Goal: Task Accomplishment & Management: Manage account settings

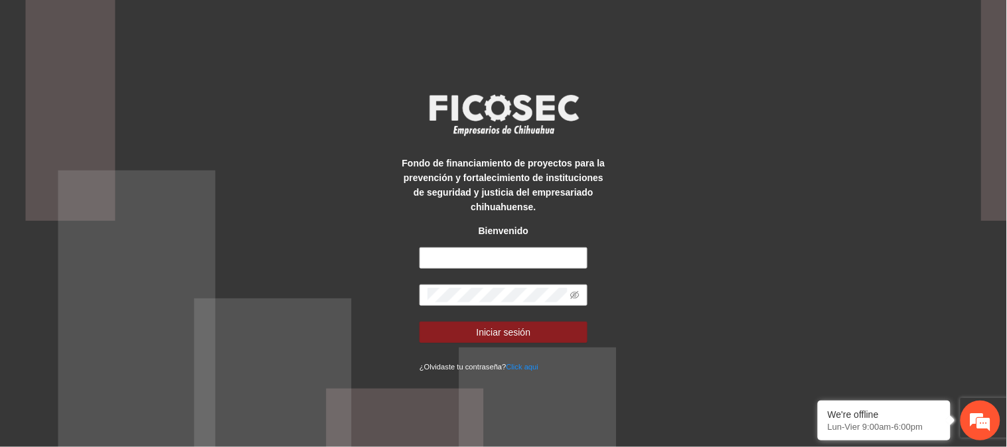
click at [527, 270] on form "Iniciar sesión ¿Olvidaste tu contraseña? Click aqui" at bounding box center [504, 311] width 168 height 126
click at [522, 255] on input "text" at bounding box center [504, 258] width 168 height 21
click at [420, 322] on button "Iniciar sesión" at bounding box center [504, 332] width 168 height 21
type input "**********"
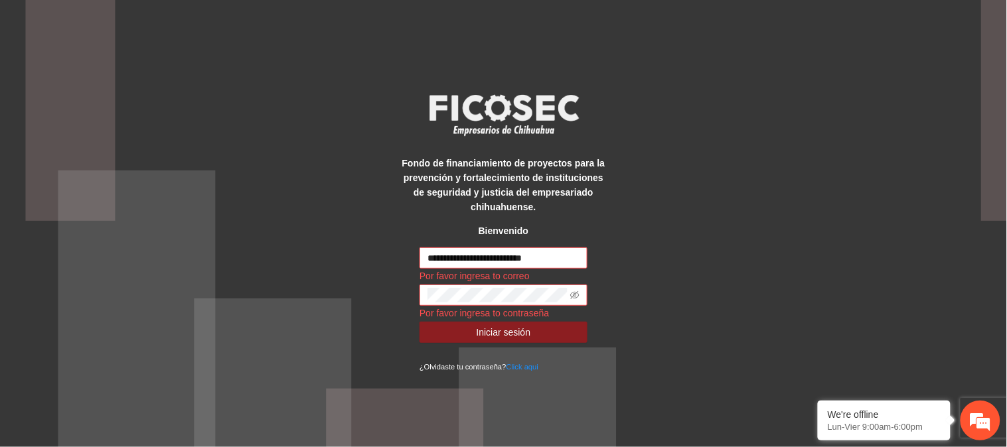
click at [512, 253] on input "**********" at bounding box center [504, 258] width 168 height 21
click at [804, 299] on div "**********" at bounding box center [503, 223] width 1007 height 447
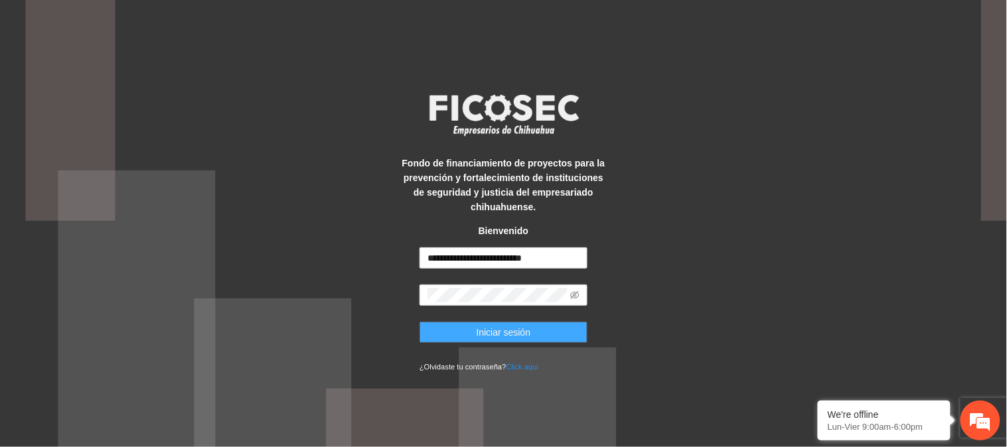
click at [455, 339] on button "Iniciar sesión" at bounding box center [504, 332] width 168 height 21
click at [551, 337] on button "Iniciar sesión" at bounding box center [504, 332] width 168 height 21
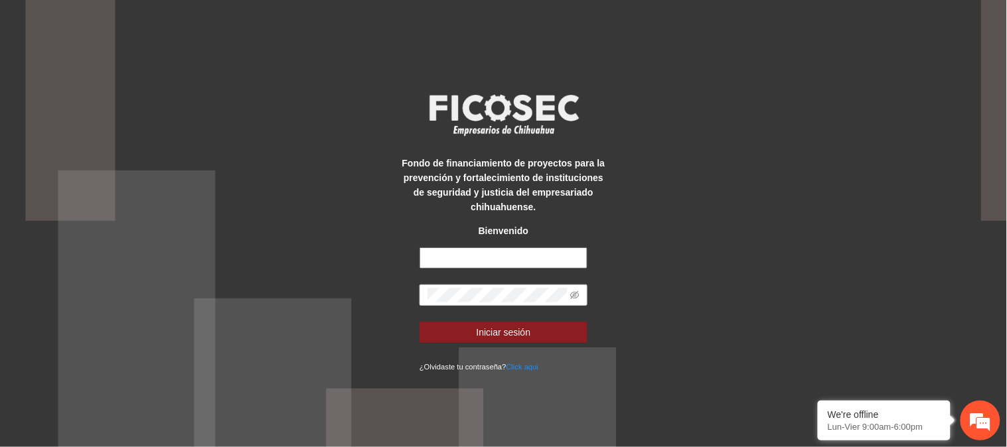
click at [453, 257] on input "text" at bounding box center [504, 258] width 168 height 21
type input "**********"
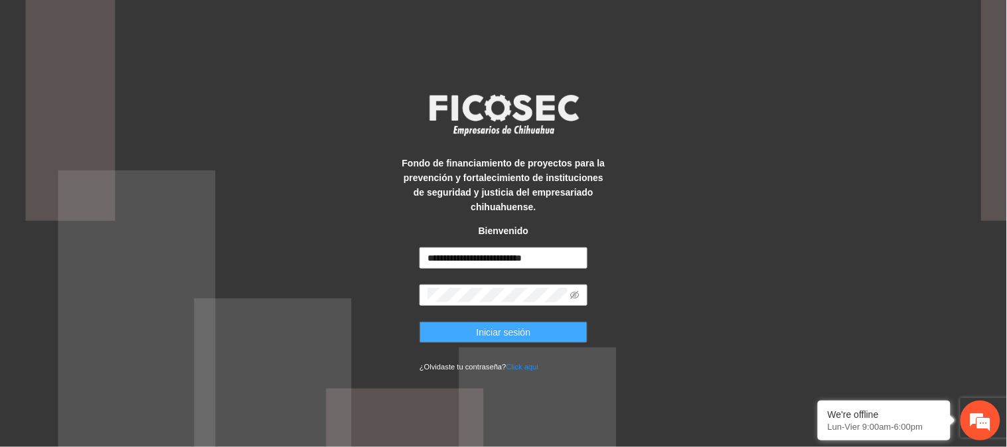
click at [566, 335] on button "Iniciar sesión" at bounding box center [504, 332] width 168 height 21
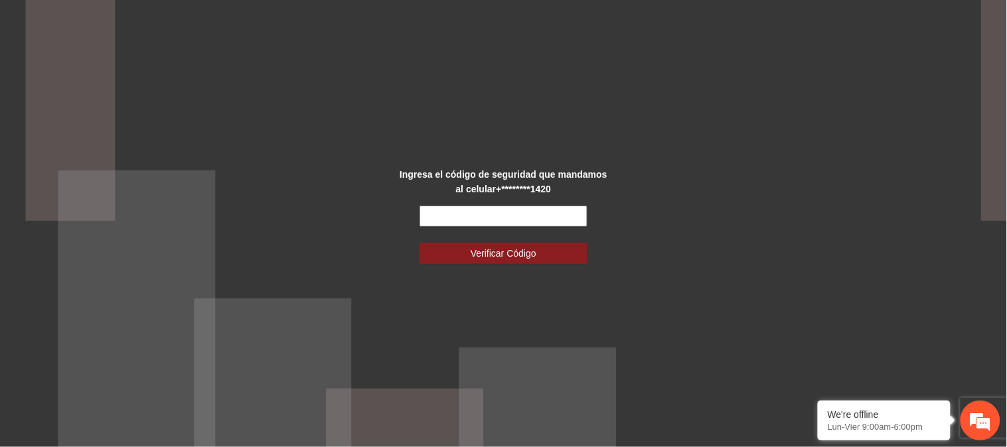
click at [538, 222] on input "text" at bounding box center [504, 216] width 168 height 21
type input "******"
click at [420, 243] on button "Verificar Código" at bounding box center [504, 253] width 168 height 21
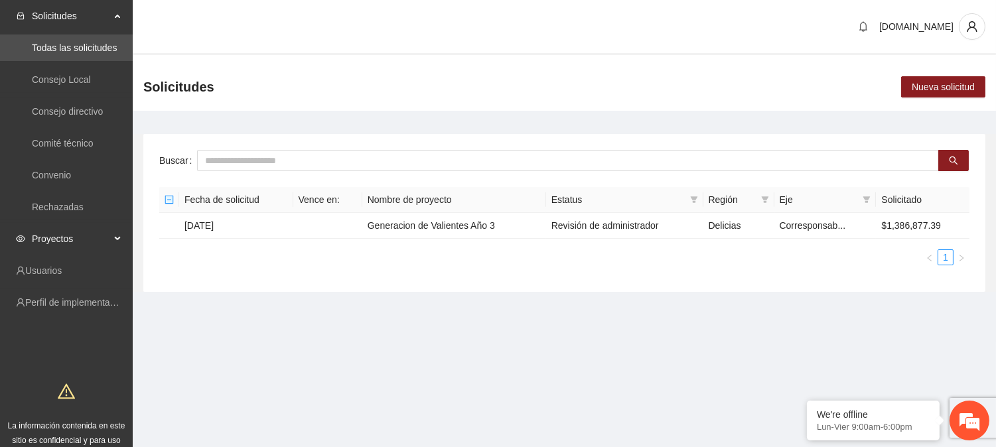
click at [74, 234] on span "Proyectos" at bounding box center [71, 239] width 78 height 27
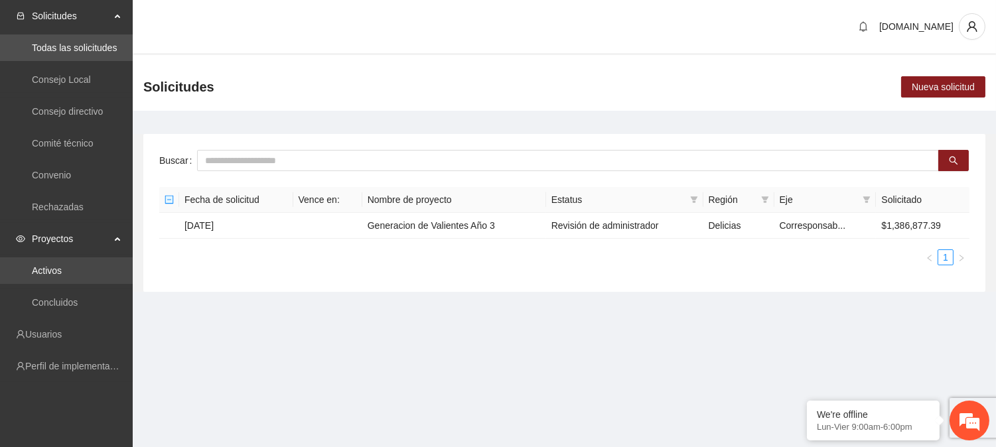
click at [62, 272] on link "Activos" at bounding box center [47, 271] width 30 height 11
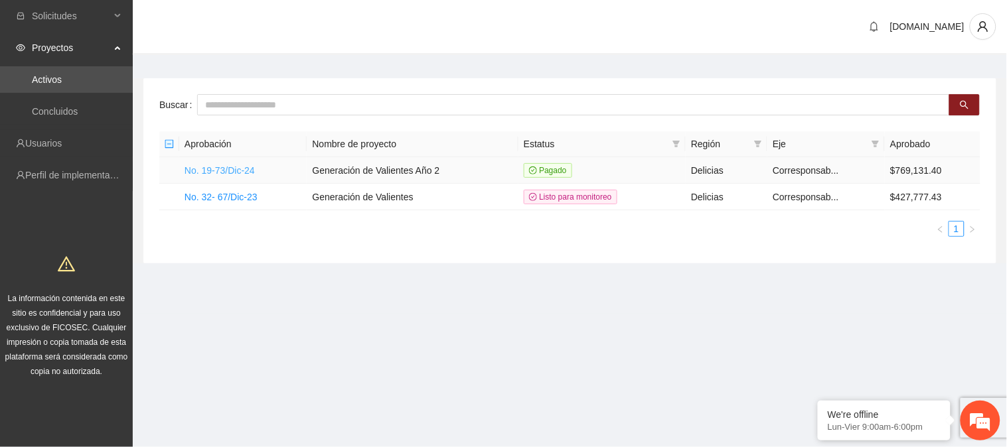
click at [226, 171] on link "No. 19-73/Dic-24" at bounding box center [220, 170] width 70 height 11
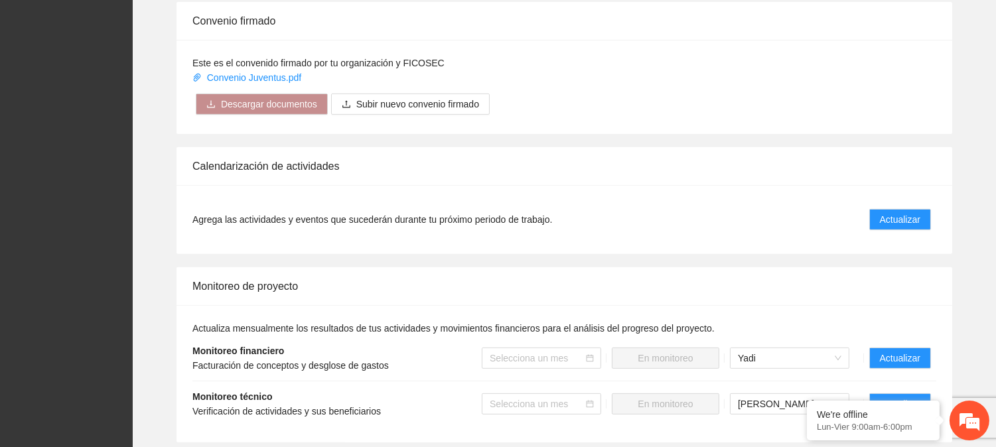
scroll to position [1064, 0]
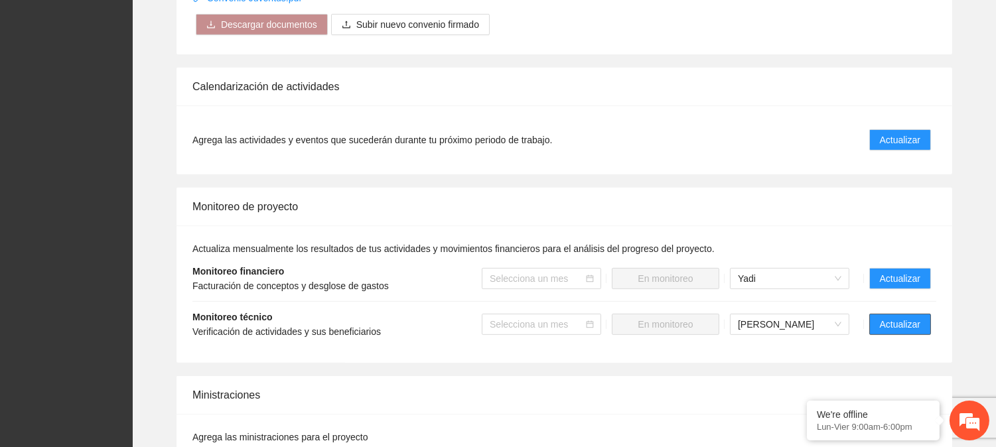
click at [908, 327] on span "Actualizar" at bounding box center [900, 324] width 40 height 15
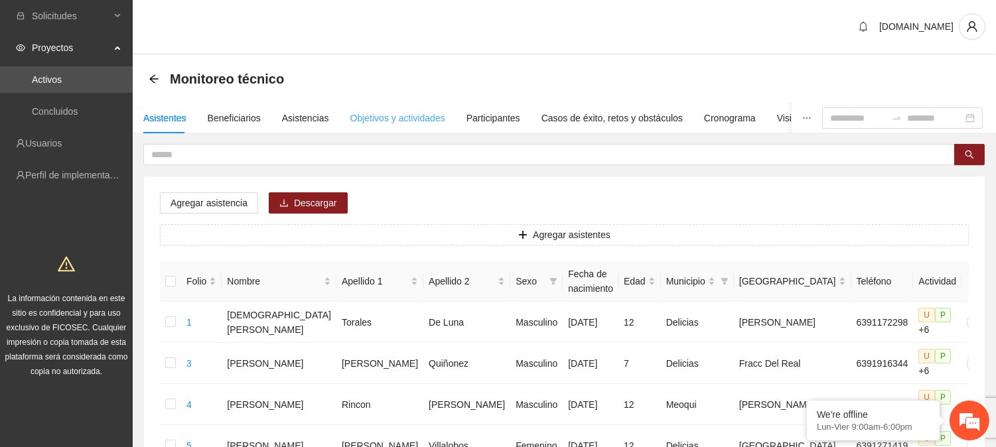
click at [394, 108] on div "Objetivos y actividades" at bounding box center [397, 118] width 95 height 31
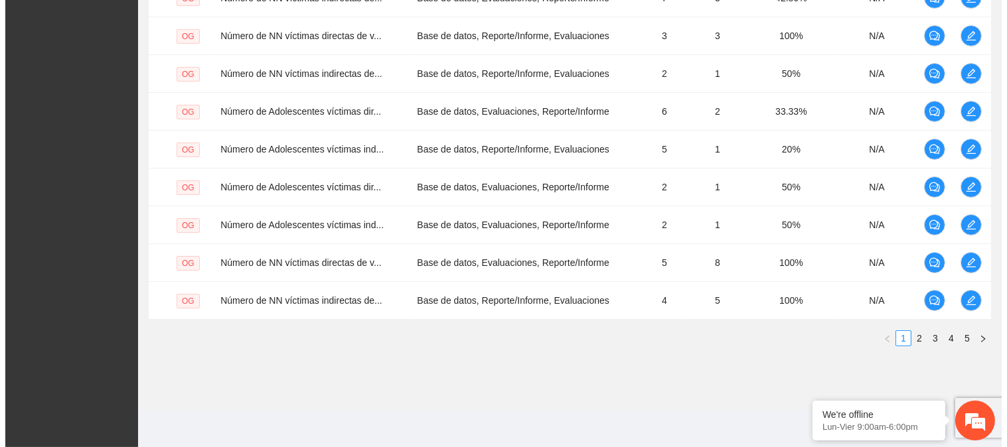
scroll to position [268, 0]
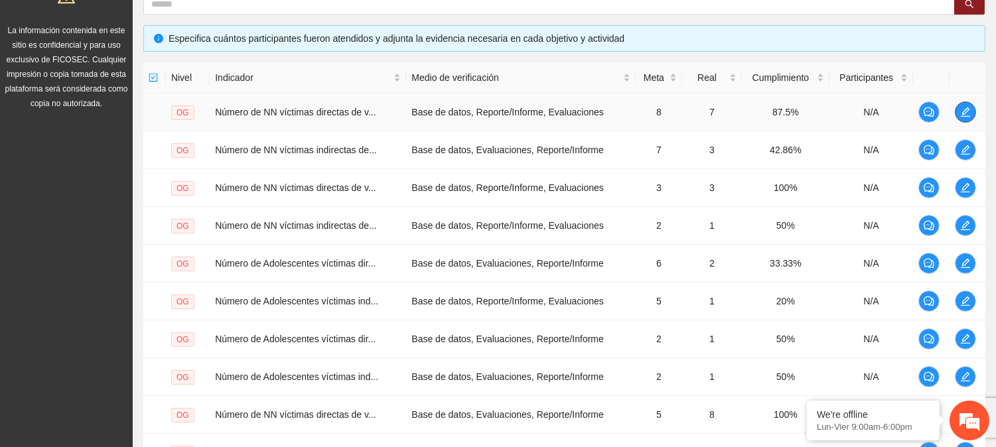
click at [963, 111] on icon "edit" at bounding box center [966, 112] width 11 height 11
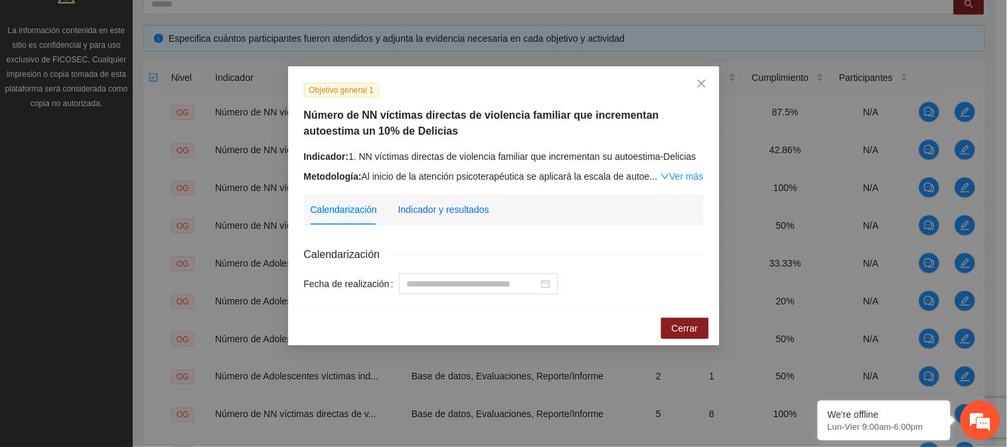
click at [445, 216] on div "Indicador y resultados" at bounding box center [443, 209] width 91 height 15
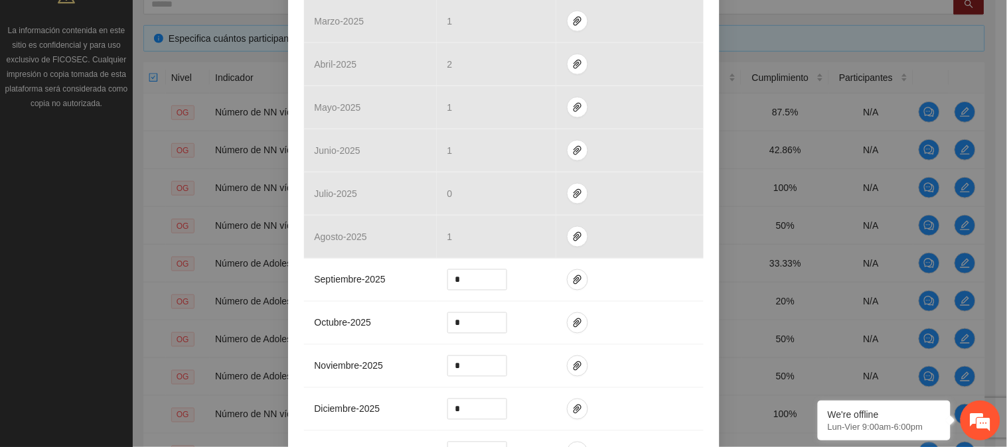
scroll to position [408, 0]
click at [574, 284] on button "button" at bounding box center [577, 278] width 21 height 21
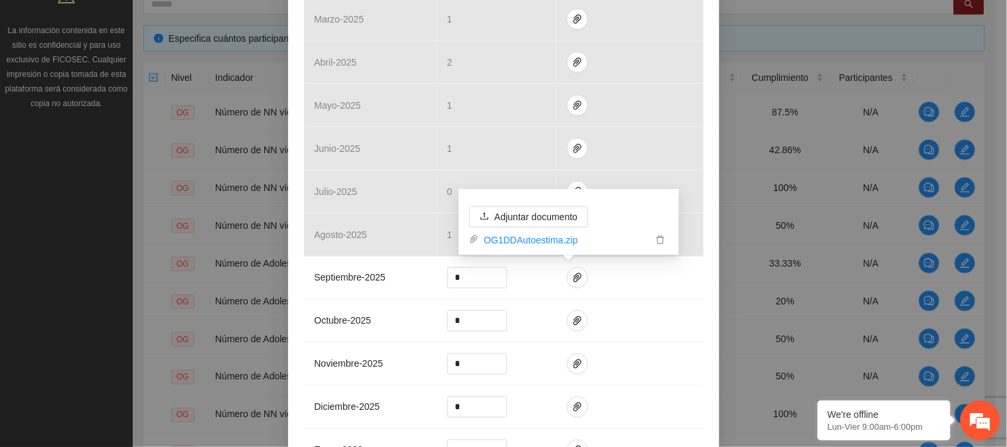
scroll to position [0, 0]
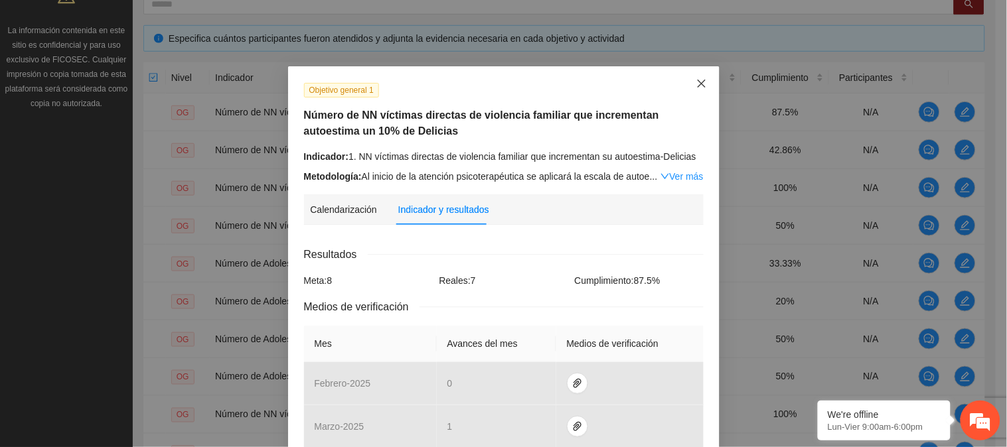
click at [696, 81] on icon "close" at bounding box center [701, 83] width 11 height 11
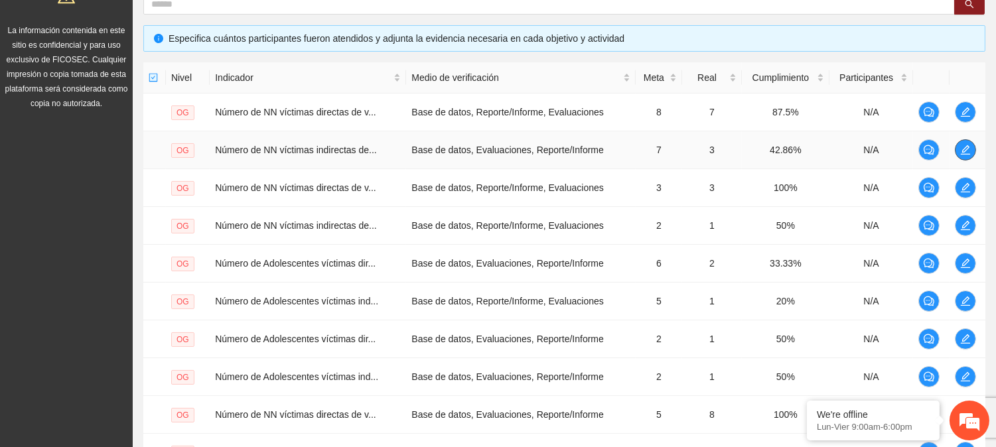
click at [968, 149] on icon "edit" at bounding box center [966, 150] width 11 height 11
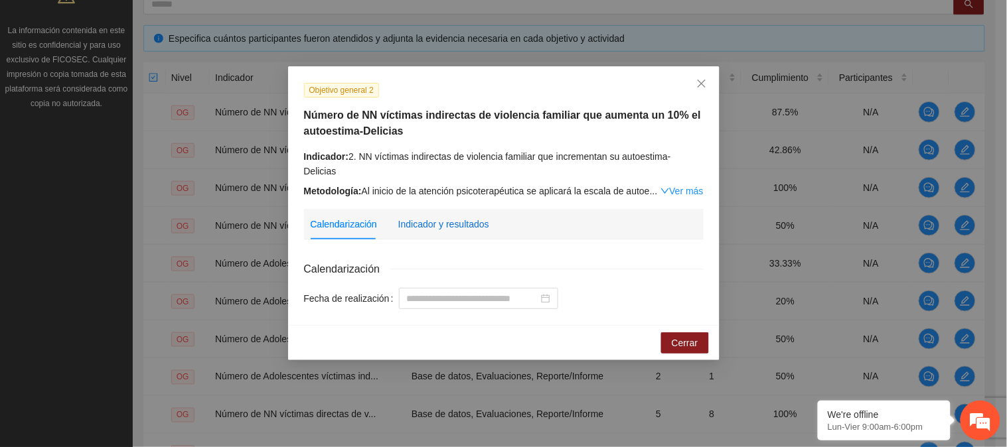
click at [448, 217] on div "Indicador y resultados" at bounding box center [443, 224] width 91 height 15
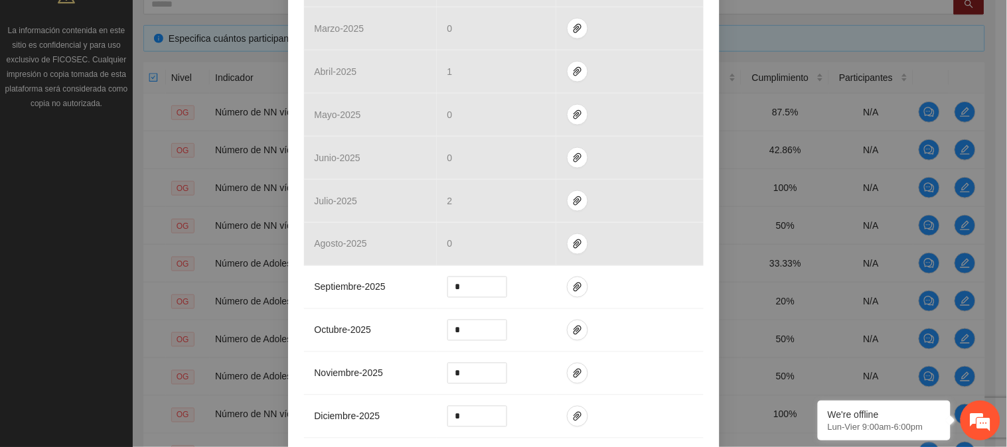
scroll to position [457, 0]
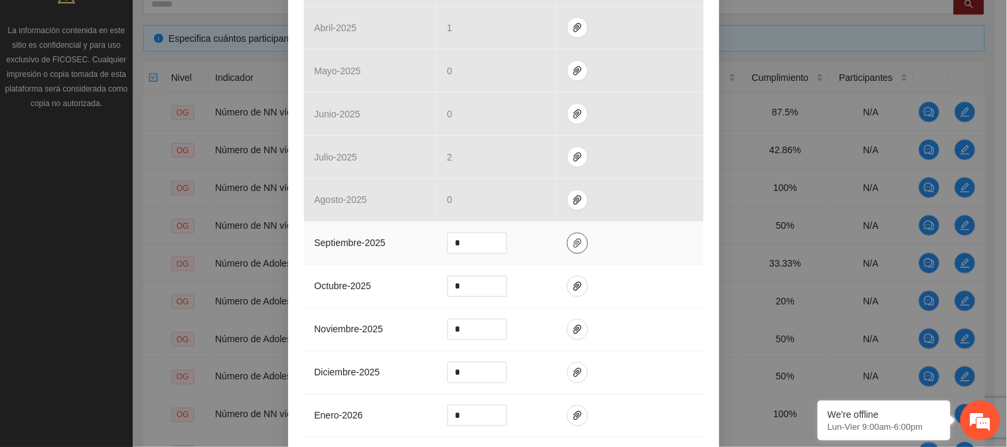
click at [568, 238] on span "paper-clip" at bounding box center [578, 243] width 20 height 11
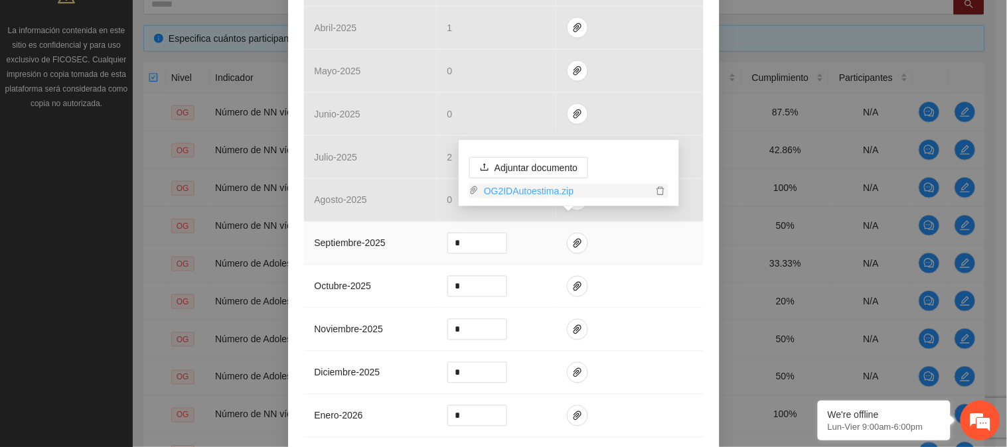
click at [508, 191] on link "OG2IDAutoestima.zip" at bounding box center [566, 191] width 174 height 15
drag, startPoint x: 462, startPoint y: 226, endPoint x: 432, endPoint y: 228, distance: 29.9
click at [437, 228] on td "*" at bounding box center [496, 243] width 119 height 43
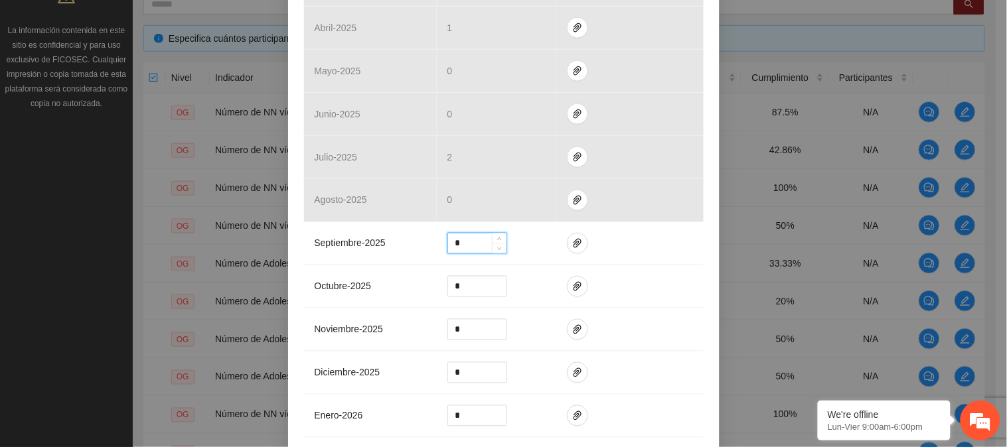
type input "*"
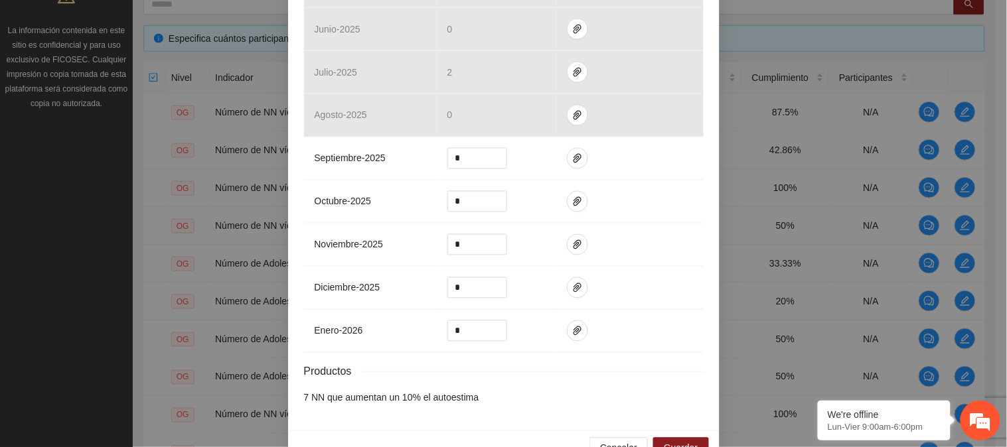
scroll to position [563, 0]
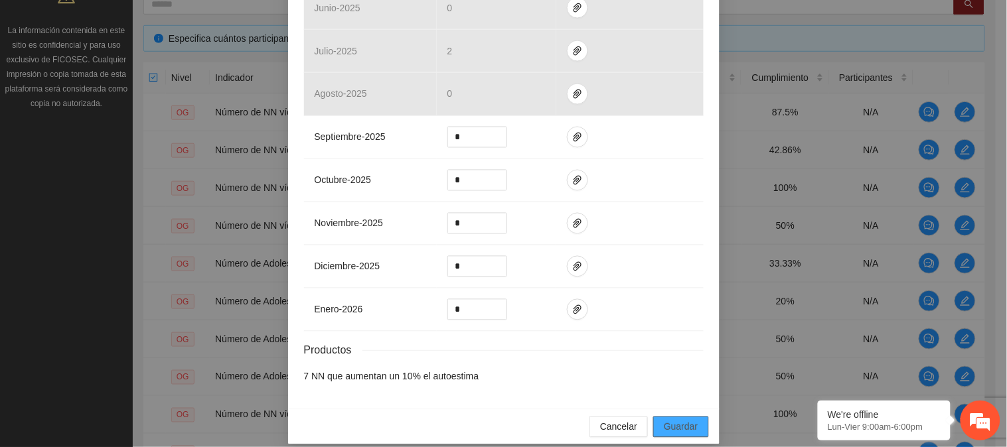
click at [674, 420] on span "Guardar" at bounding box center [681, 427] width 34 height 15
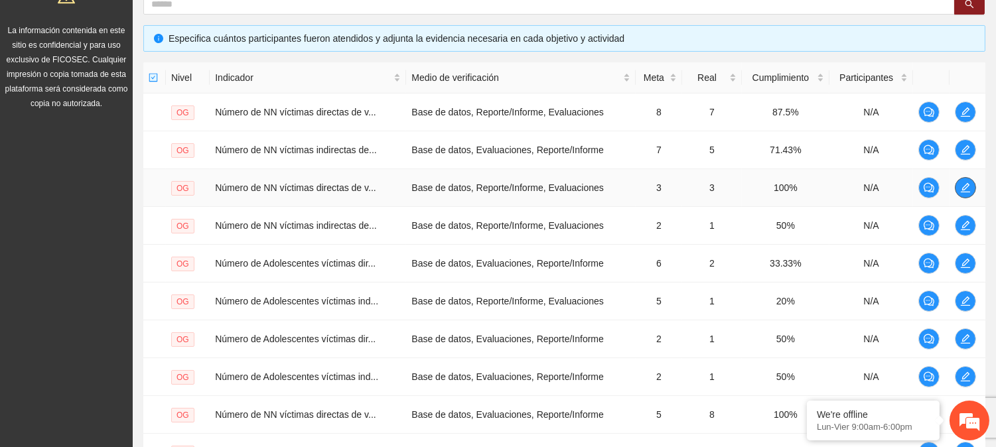
click at [966, 187] on icon "edit" at bounding box center [966, 188] width 11 height 11
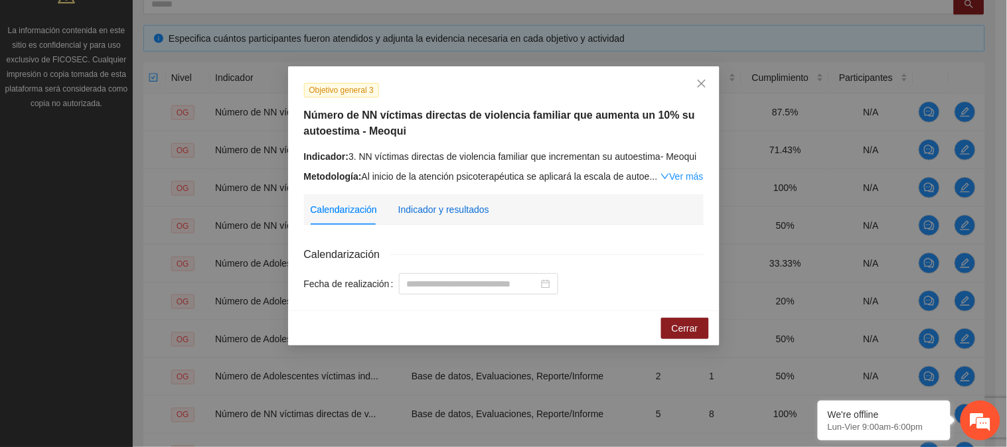
click at [449, 210] on div "Indicador y resultados" at bounding box center [443, 209] width 91 height 15
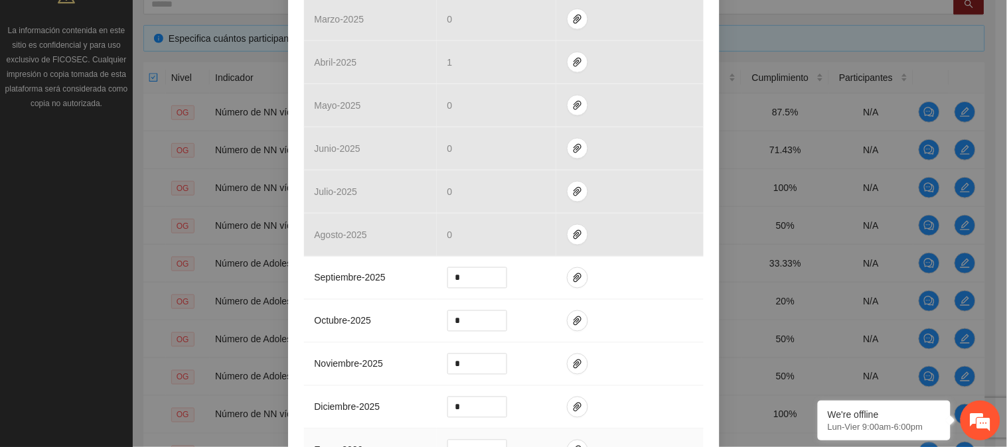
scroll to position [409, 0]
click at [576, 274] on span "paper-clip" at bounding box center [578, 276] width 20 height 11
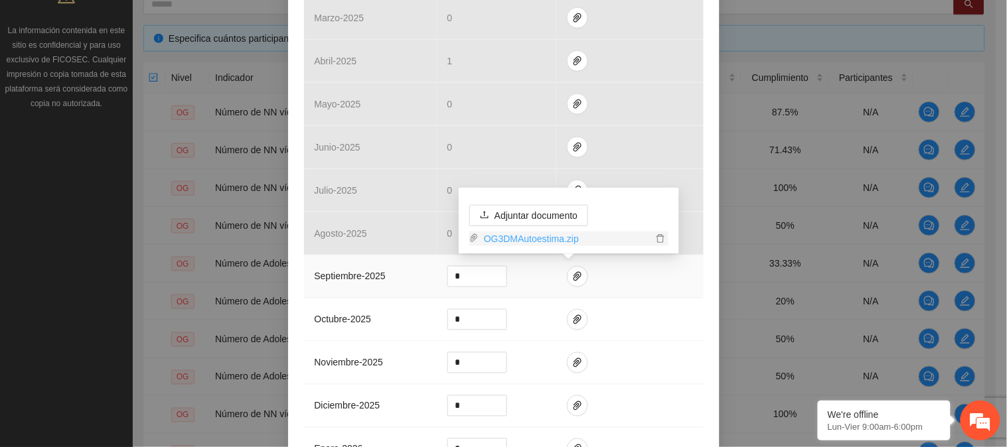
click at [544, 238] on link "OG3DMAutoestima.zip" at bounding box center [566, 239] width 174 height 15
drag, startPoint x: 992, startPoint y: 236, endPoint x: 997, endPoint y: 230, distance: 7.1
click at [996, 231] on div "Objetivo general 3 Número de NN víctimas directas de violencia familiar que aum…" at bounding box center [503, 223] width 1007 height 447
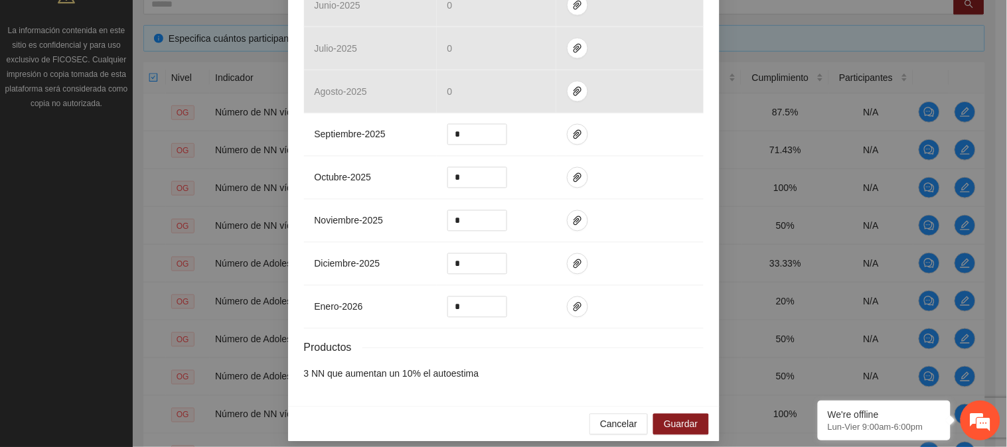
scroll to position [553, 0]
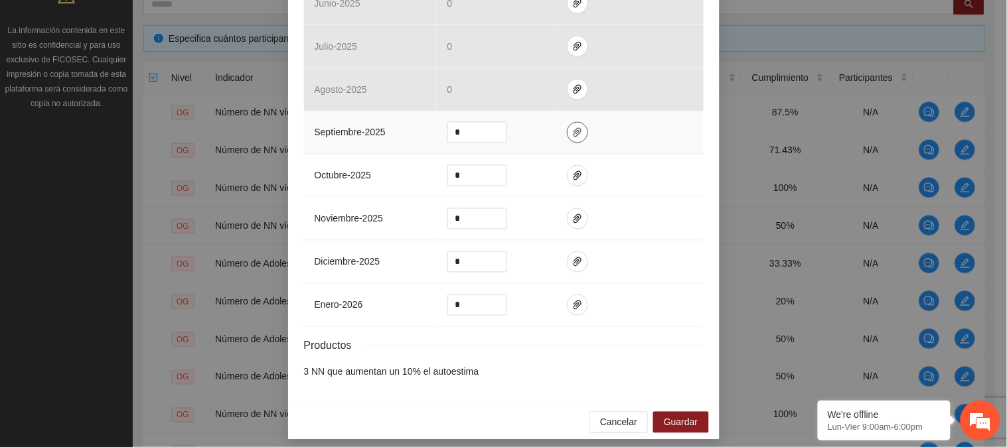
click at [572, 131] on icon "paper-clip" at bounding box center [577, 132] width 11 height 11
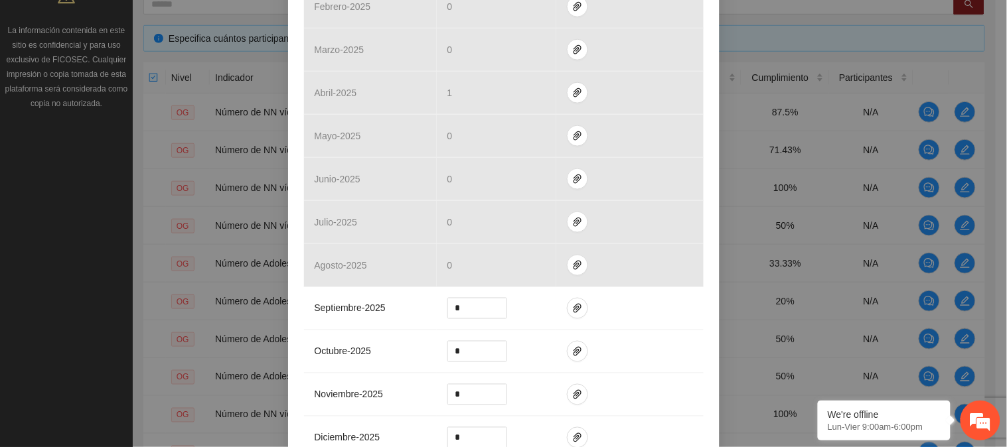
scroll to position [563, 0]
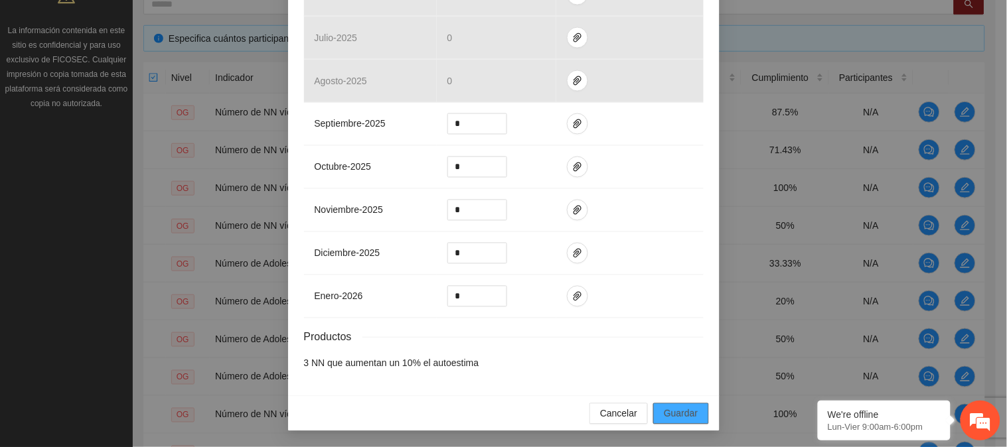
click at [666, 413] on span "Guardar" at bounding box center [681, 414] width 34 height 15
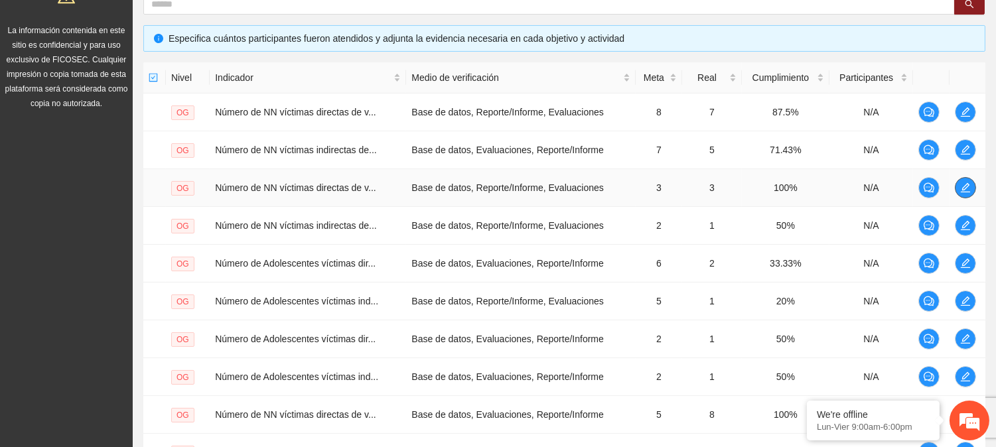
click at [967, 183] on icon "edit" at bounding box center [965, 187] width 9 height 9
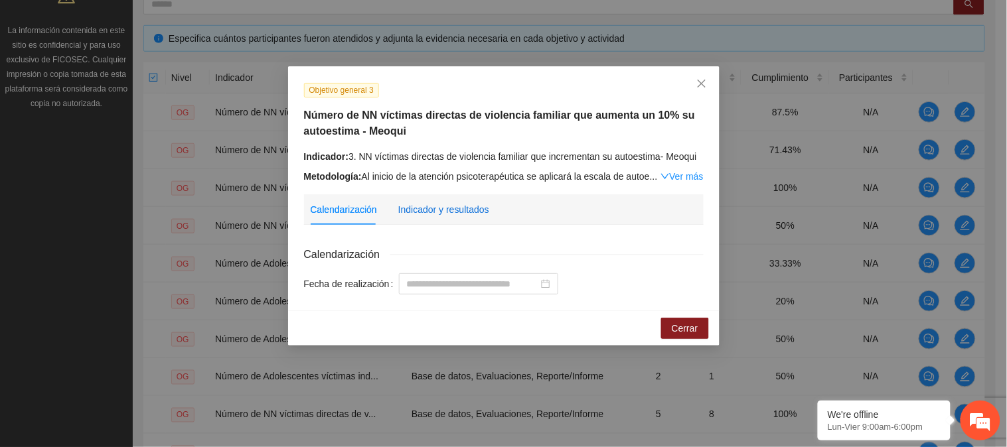
click at [439, 213] on div "Indicador y resultados" at bounding box center [443, 209] width 91 height 15
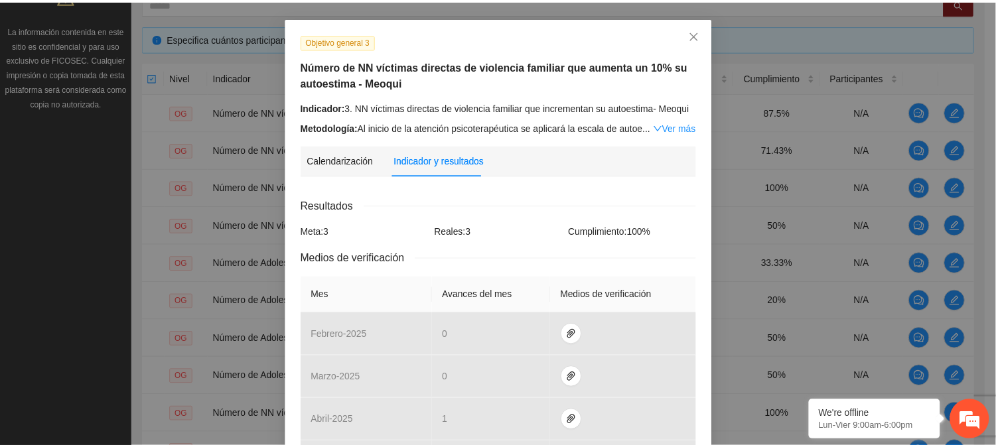
scroll to position [28, 0]
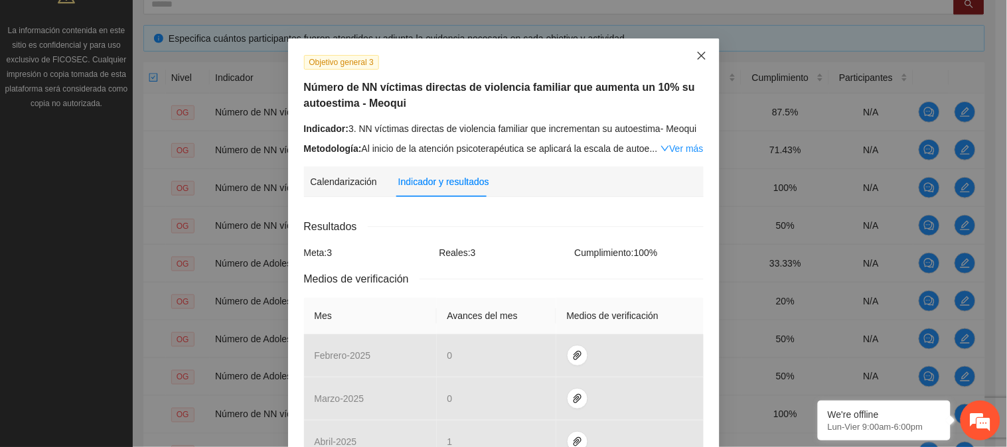
click at [702, 50] on span "Close" at bounding box center [702, 57] width 36 height 36
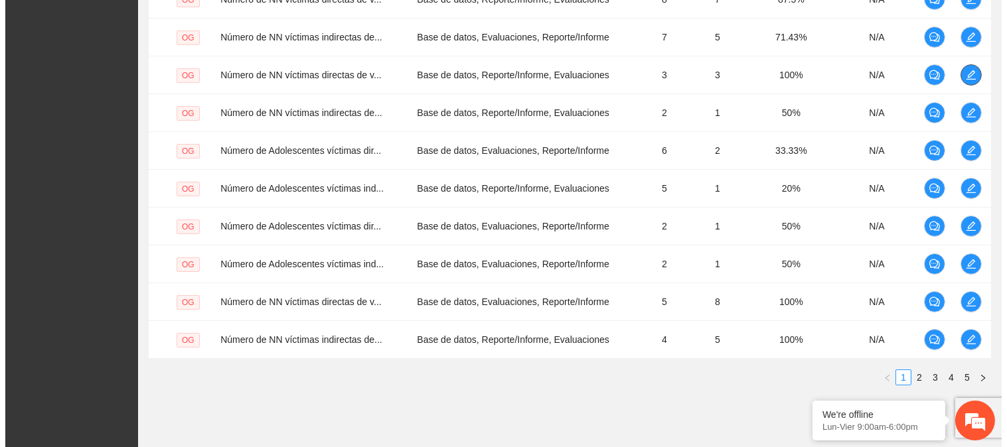
scroll to position [386, 0]
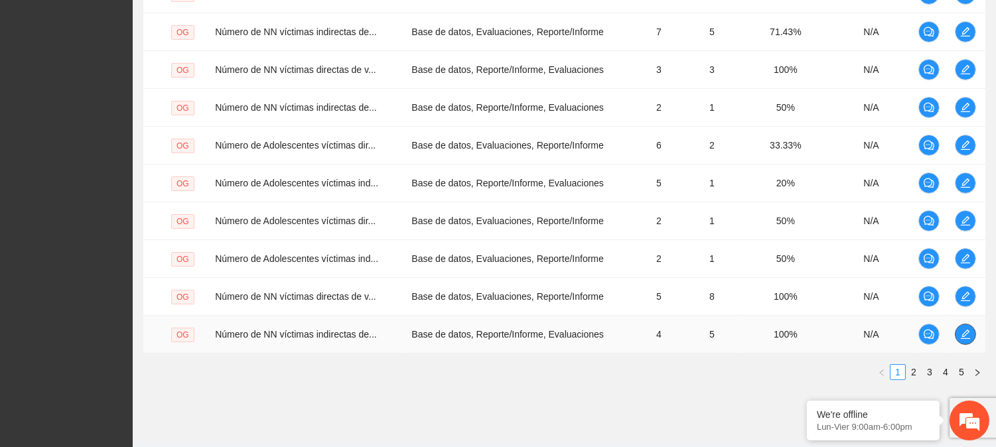
click at [963, 334] on icon "edit" at bounding box center [966, 334] width 11 height 11
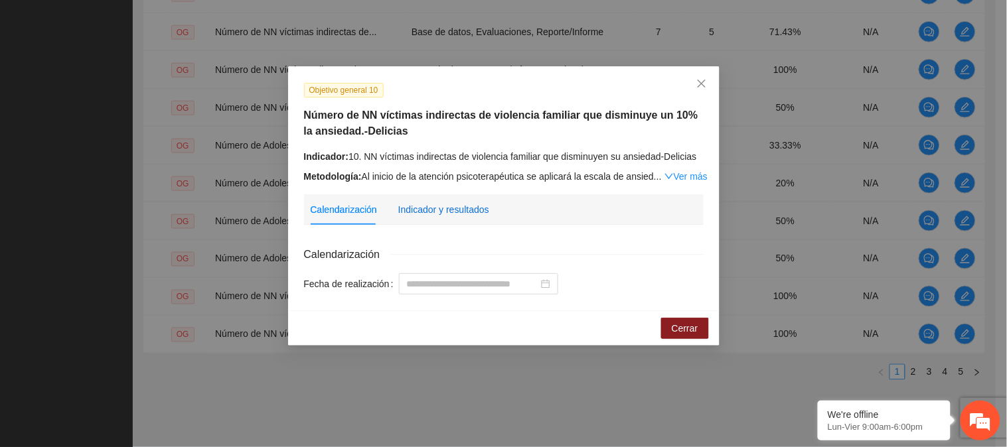
click at [440, 212] on div "Indicador y resultados" at bounding box center [443, 209] width 91 height 15
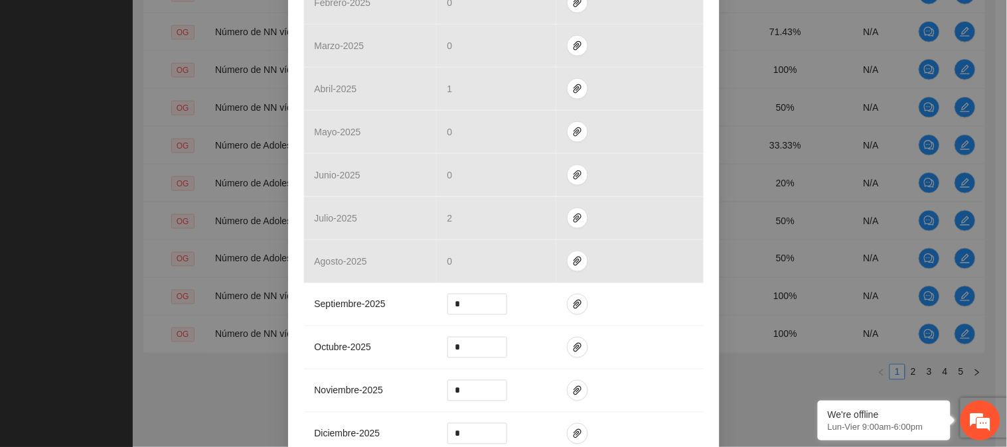
scroll to position [392, 0]
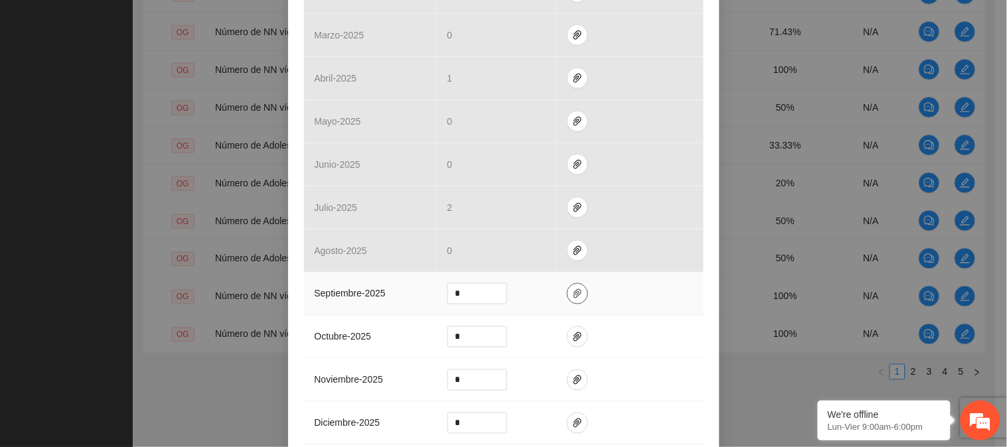
click at [579, 289] on span "paper-clip" at bounding box center [578, 294] width 20 height 11
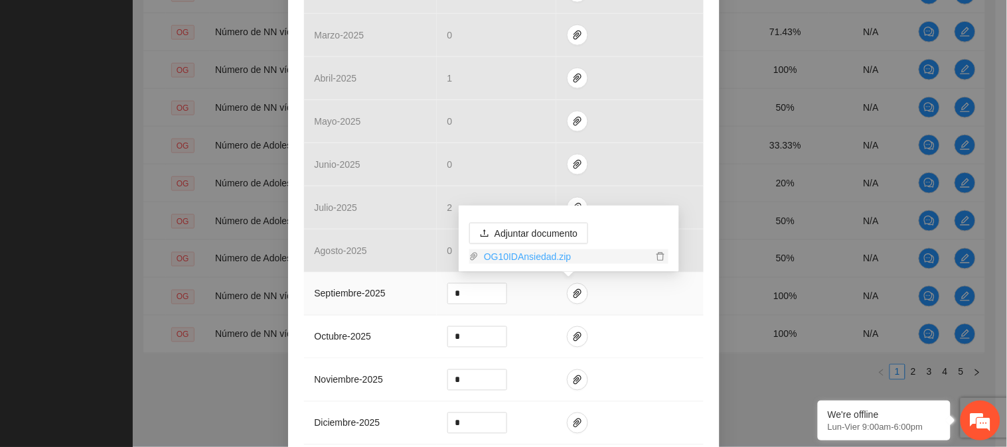
click at [516, 250] on link "OG10IDAnsiedad.zip" at bounding box center [566, 257] width 174 height 15
click at [532, 308] on td "*" at bounding box center [496, 294] width 119 height 43
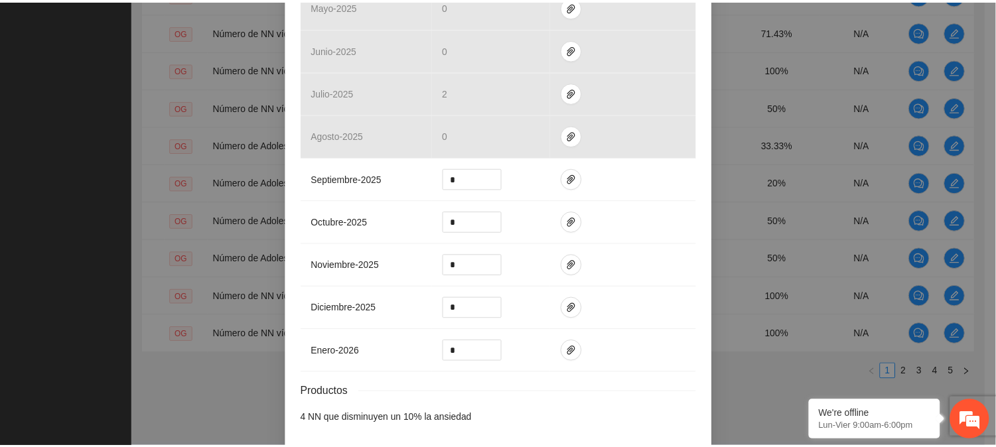
scroll to position [563, 0]
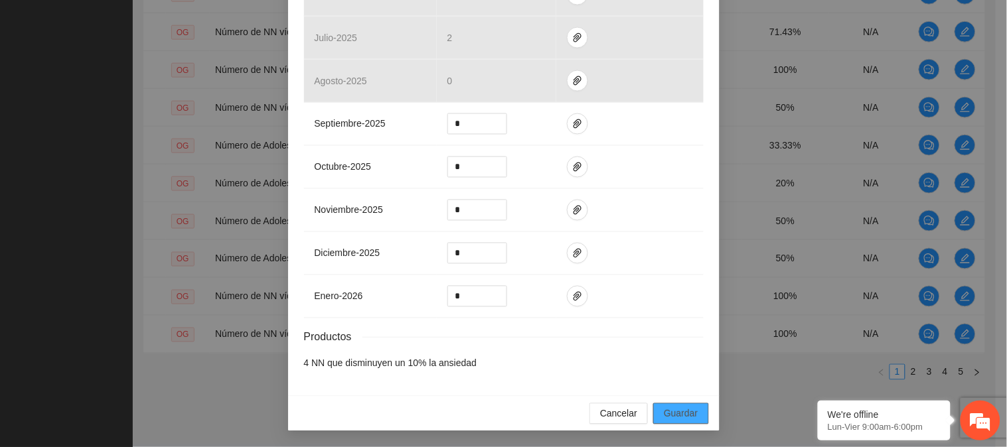
click at [685, 406] on button "Guardar" at bounding box center [680, 414] width 55 height 21
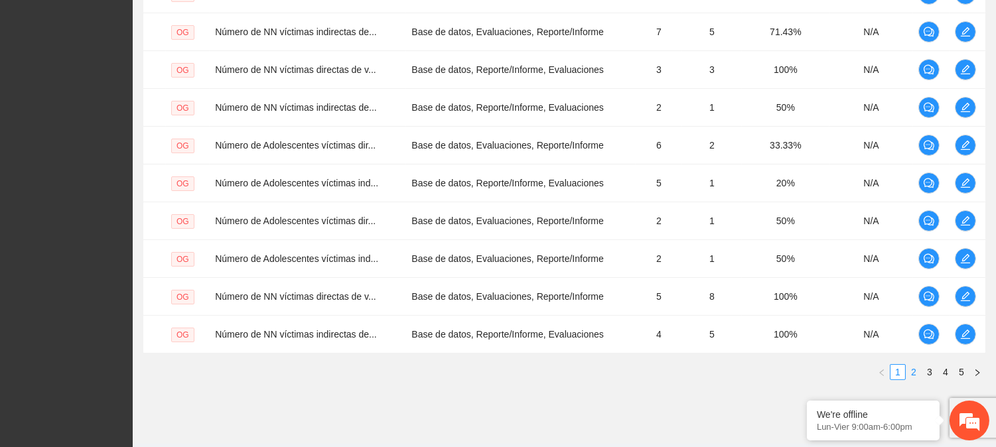
click at [917, 372] on link "2" at bounding box center [914, 372] width 15 height 15
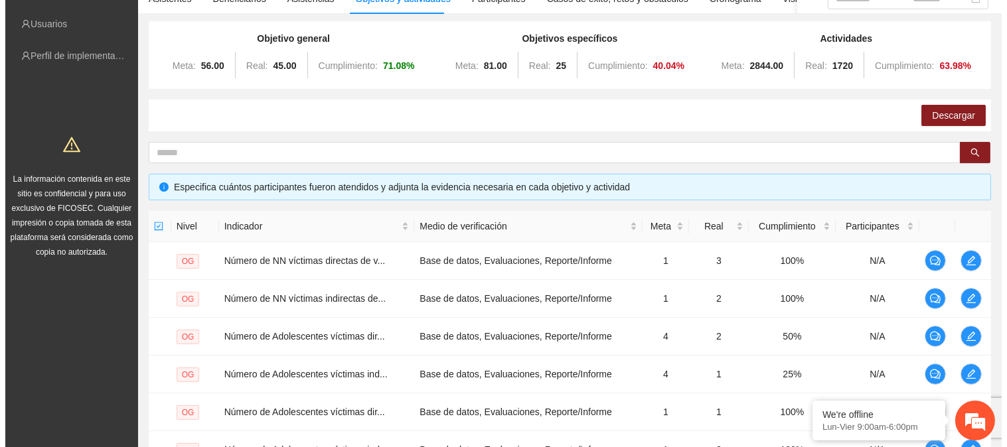
scroll to position [112, 0]
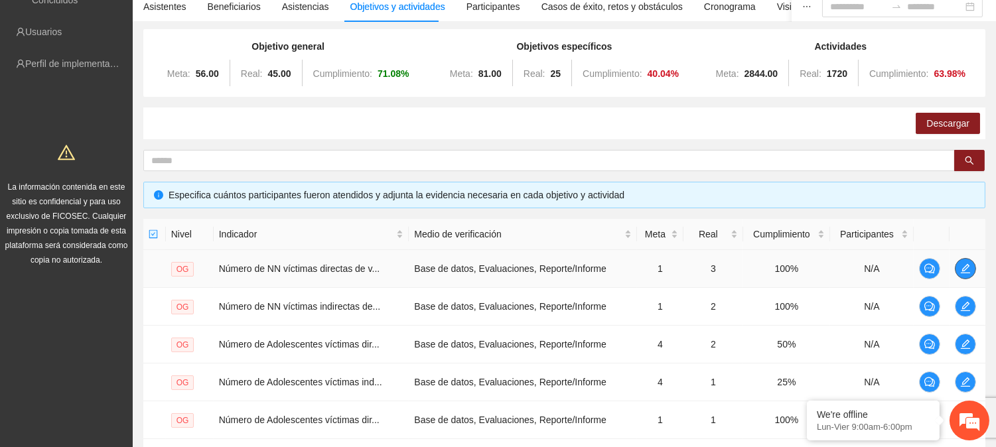
click at [967, 268] on icon "edit" at bounding box center [966, 269] width 11 height 11
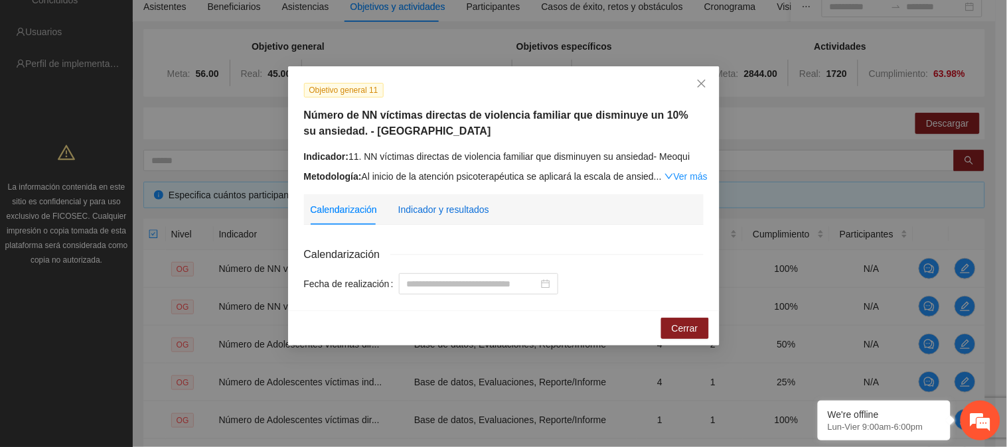
click at [417, 204] on div "Indicador y resultados" at bounding box center [443, 209] width 91 height 15
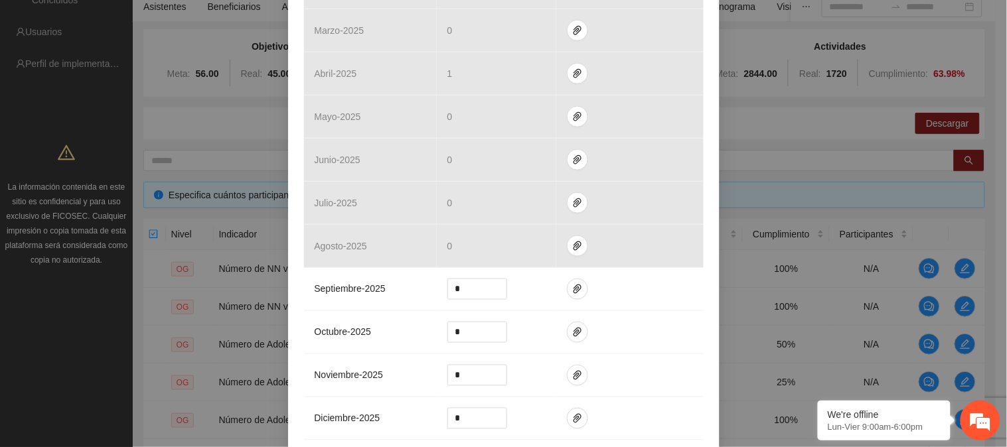
scroll to position [437, 0]
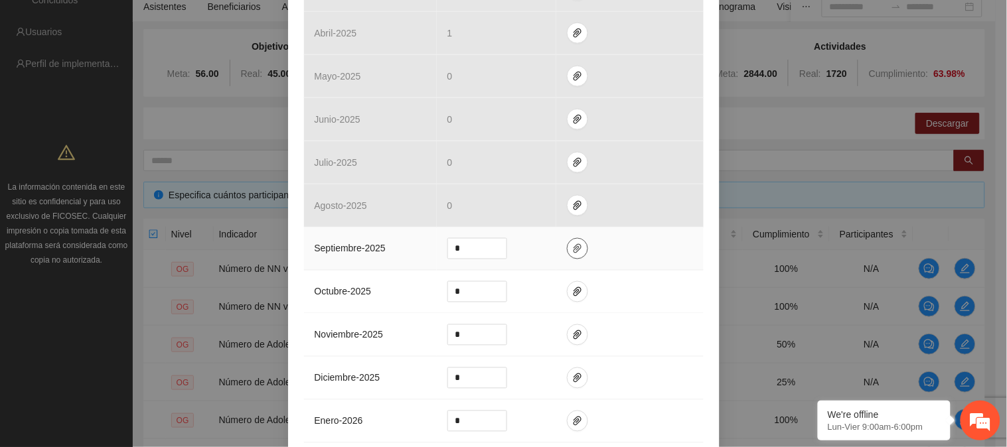
click at [578, 244] on span "paper-clip" at bounding box center [578, 249] width 20 height 11
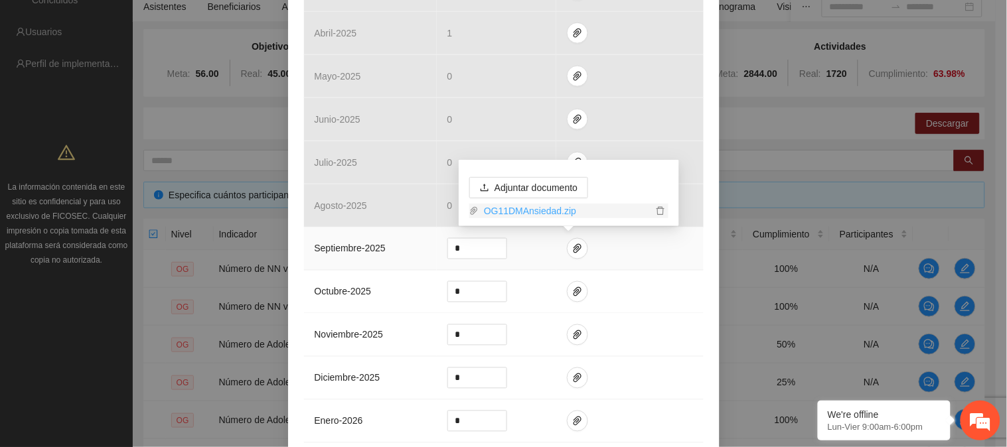
click at [542, 213] on link "OG11DMAnsiedad.zip" at bounding box center [566, 211] width 174 height 15
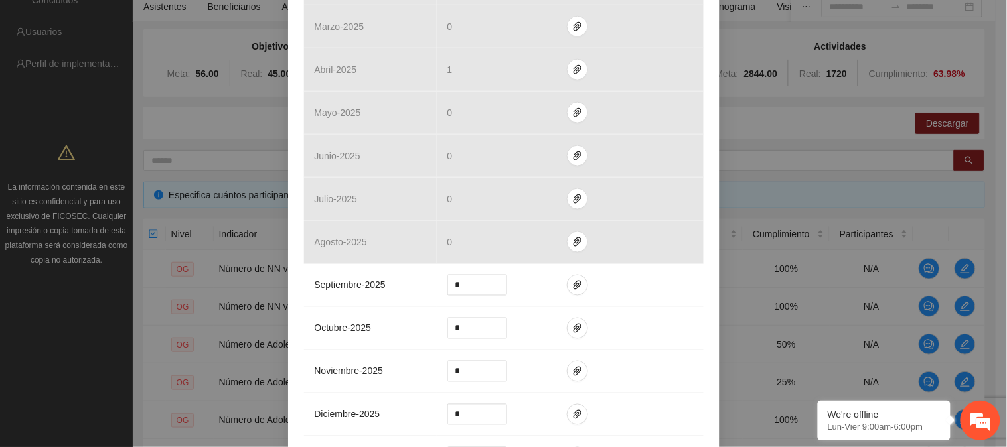
scroll to position [563, 0]
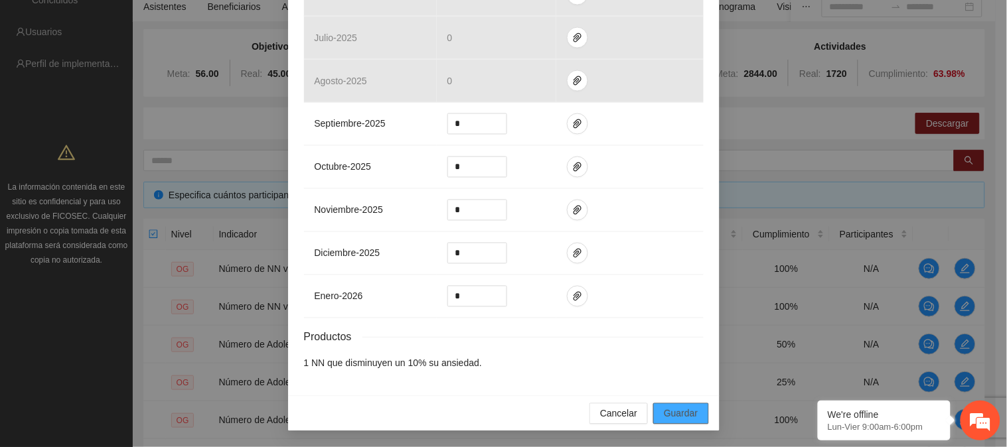
click at [688, 418] on span "Guardar" at bounding box center [681, 414] width 34 height 15
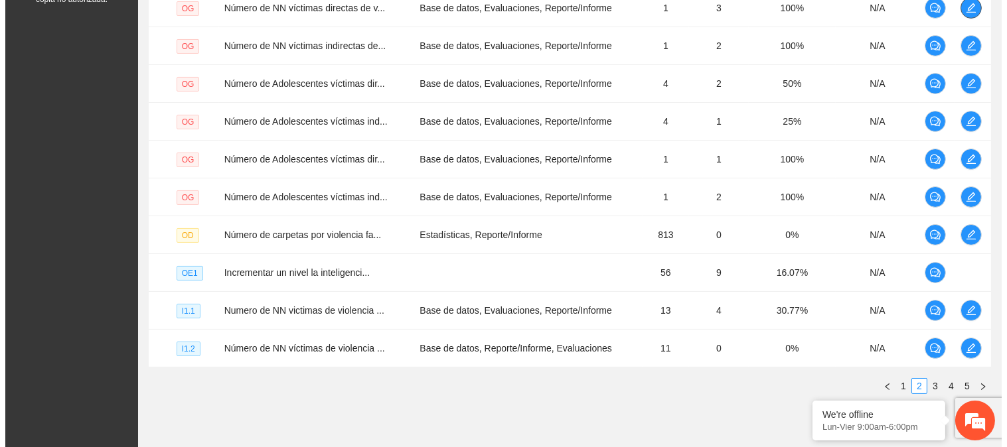
scroll to position [377, 0]
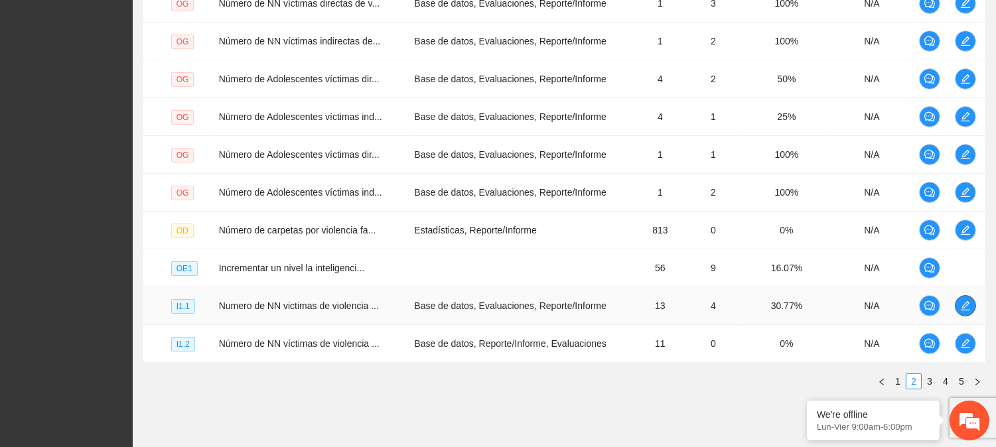
drag, startPoint x: 967, startPoint y: 310, endPoint x: 965, endPoint y: 317, distance: 6.9
click at [965, 317] on td at bounding box center [968, 306] width 36 height 38
click at [976, 310] on td at bounding box center [968, 306] width 36 height 38
click at [963, 306] on icon "edit" at bounding box center [966, 306] width 11 height 11
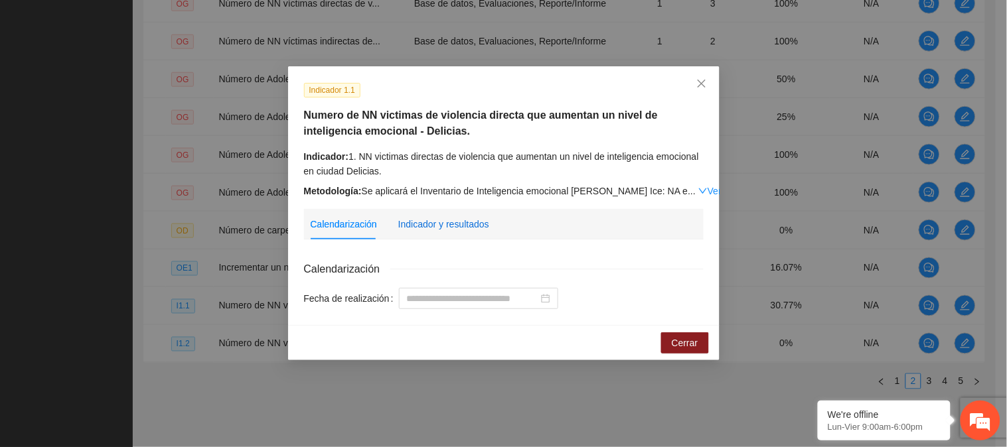
click at [422, 220] on div "Indicador y resultados" at bounding box center [443, 224] width 91 height 15
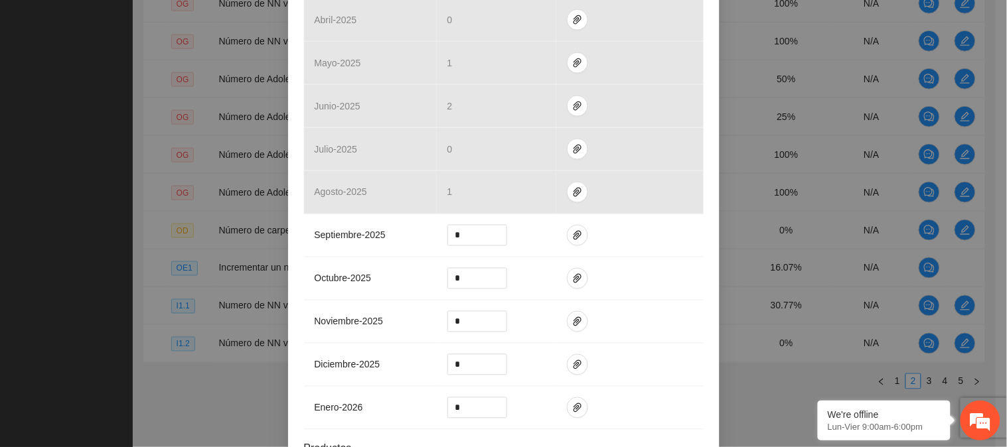
scroll to position [508, 0]
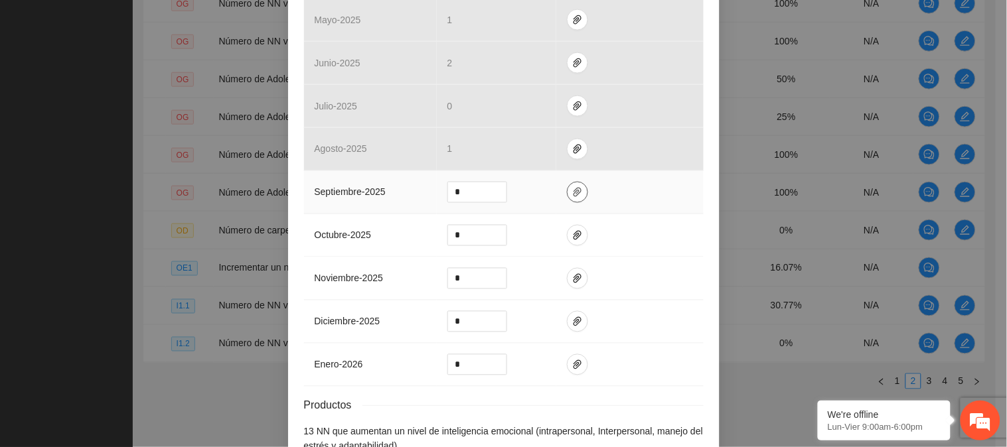
click at [574, 196] on icon "paper-clip" at bounding box center [577, 192] width 11 height 11
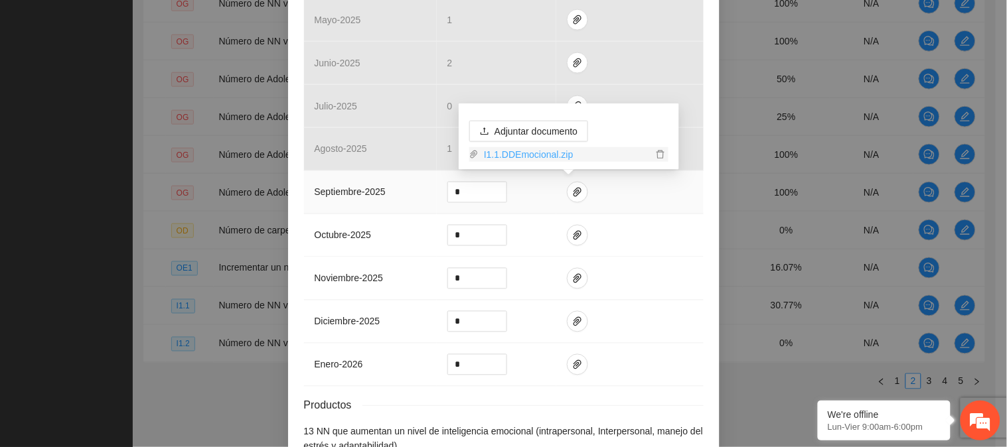
click at [540, 155] on link "I1.1.DDEmocional.zip" at bounding box center [566, 154] width 174 height 15
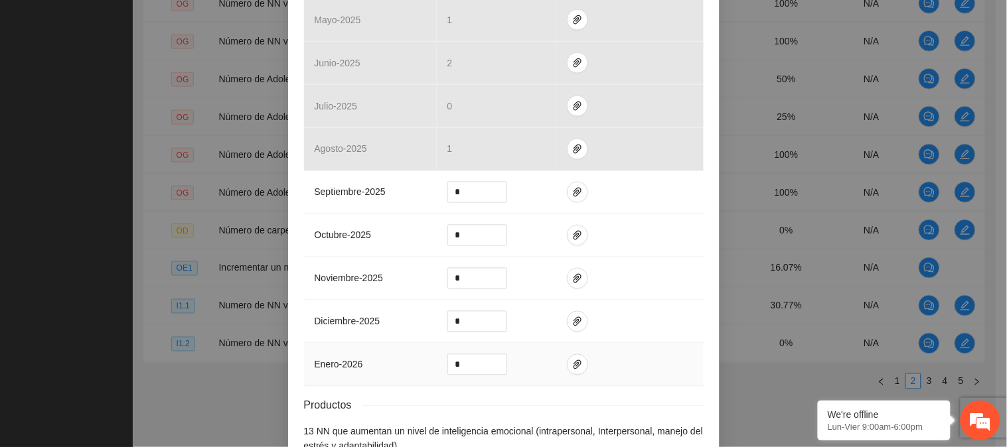
click at [696, 355] on td at bounding box center [629, 365] width 147 height 43
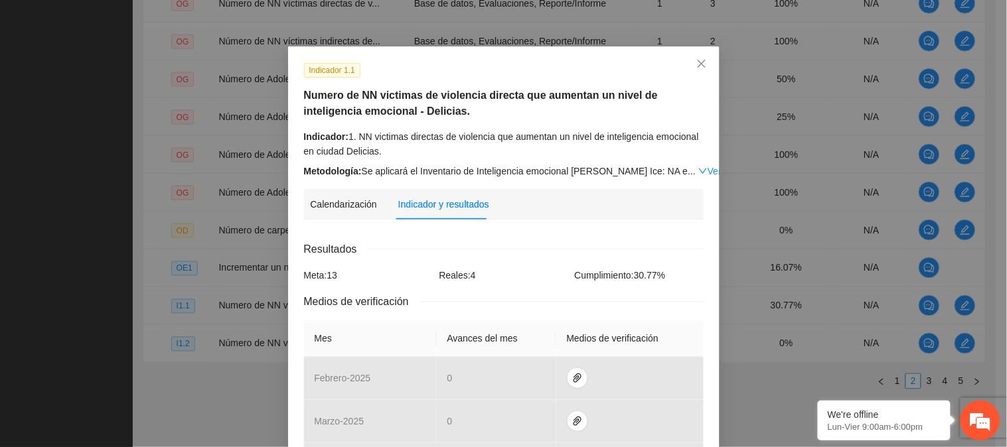
scroll to position [0, 0]
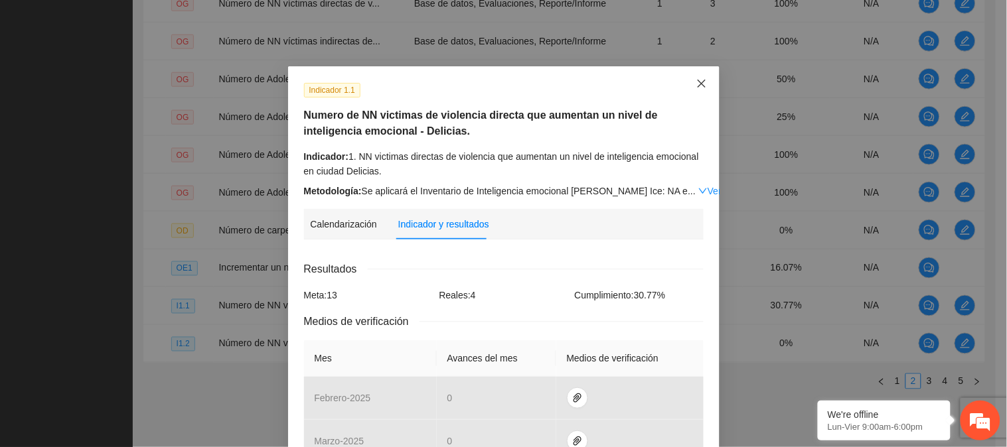
click at [704, 81] on span "Close" at bounding box center [702, 84] width 36 height 36
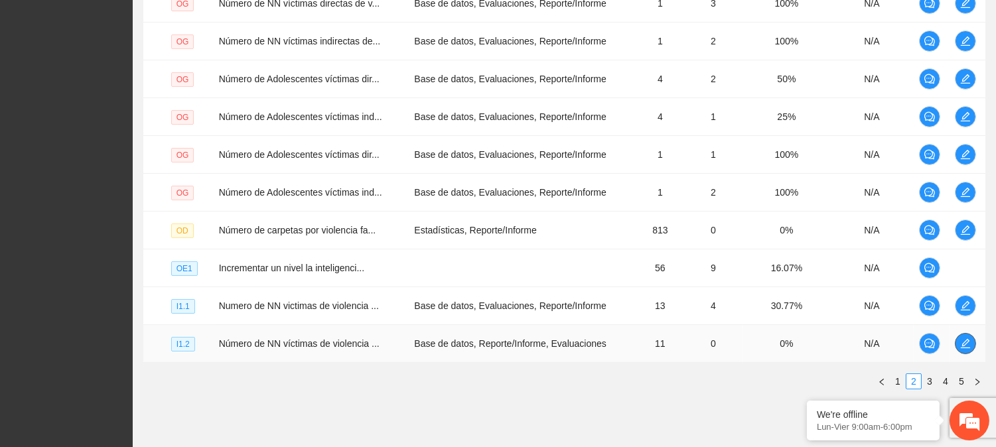
click at [958, 343] on span "edit" at bounding box center [966, 344] width 20 height 11
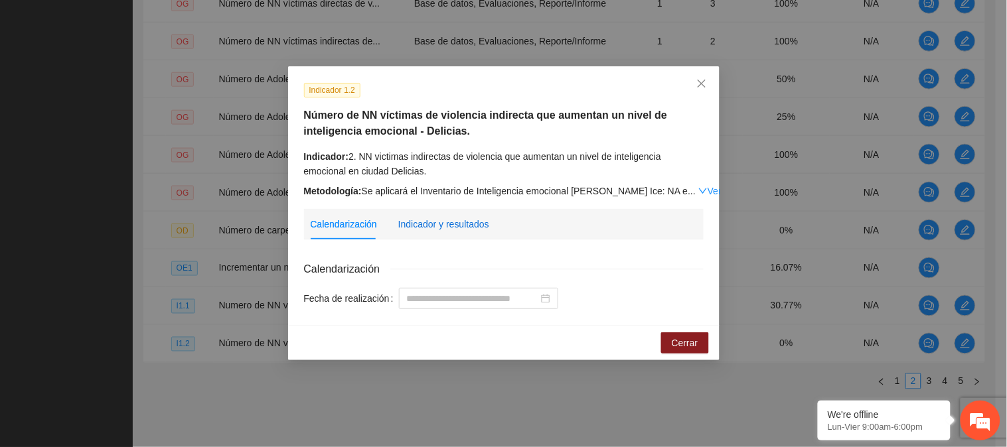
click at [429, 229] on div "Indicador y resultados" at bounding box center [443, 224] width 91 height 15
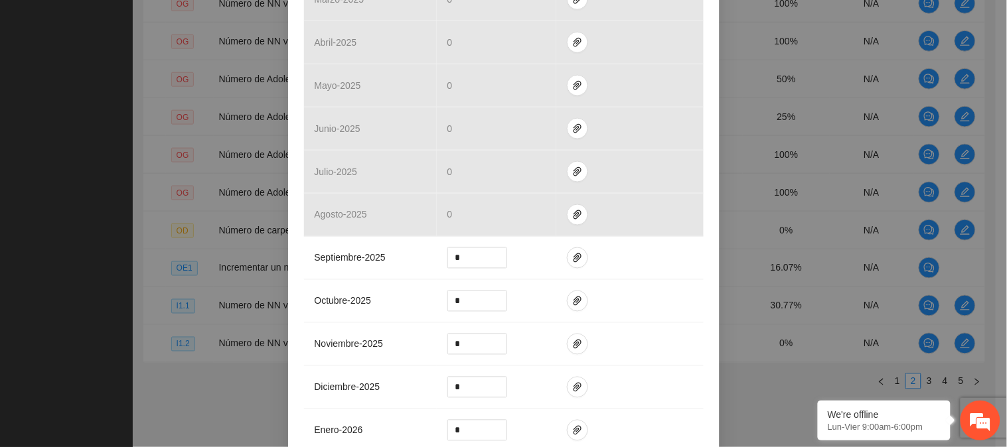
scroll to position [452, 0]
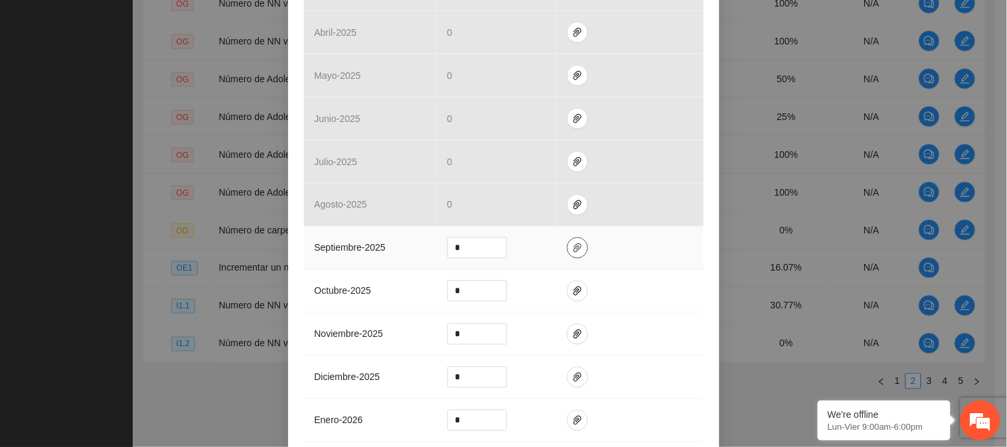
click at [575, 249] on span "paper-clip" at bounding box center [578, 248] width 20 height 11
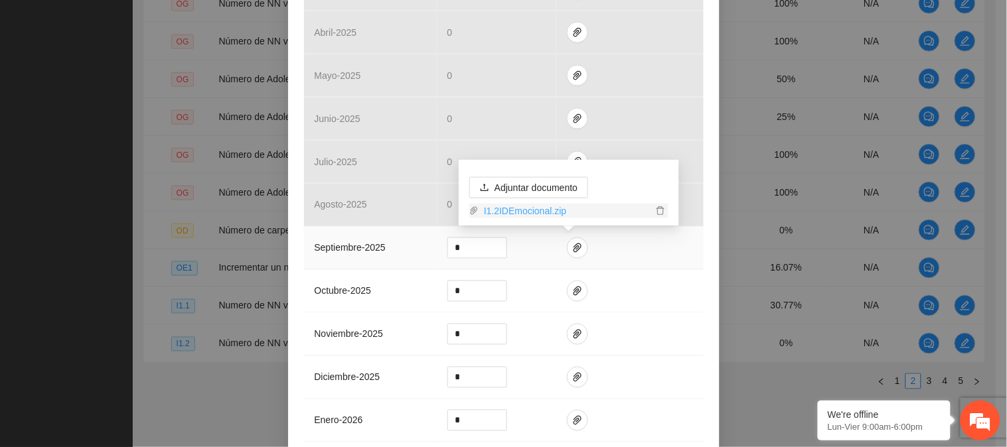
click at [532, 209] on link "I1.2IDEmocional.zip" at bounding box center [566, 211] width 174 height 15
click at [687, 322] on td at bounding box center [629, 334] width 147 height 43
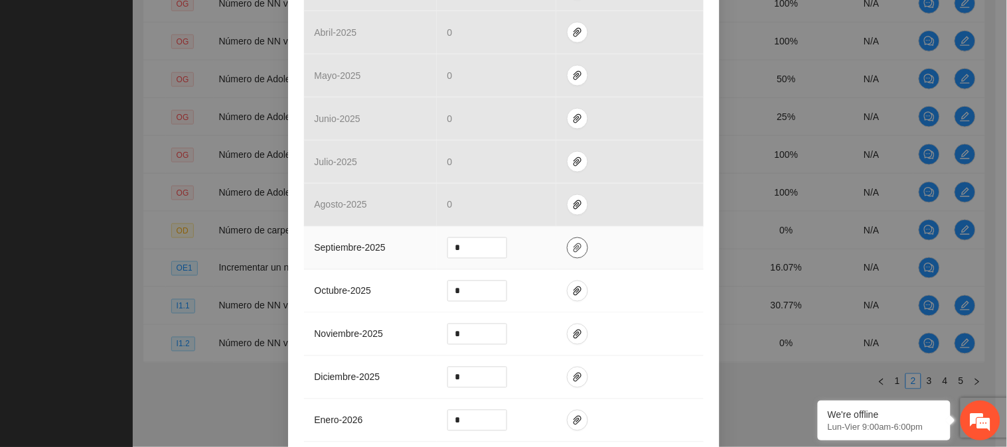
click at [576, 248] on span "paper-clip" at bounding box center [578, 248] width 20 height 11
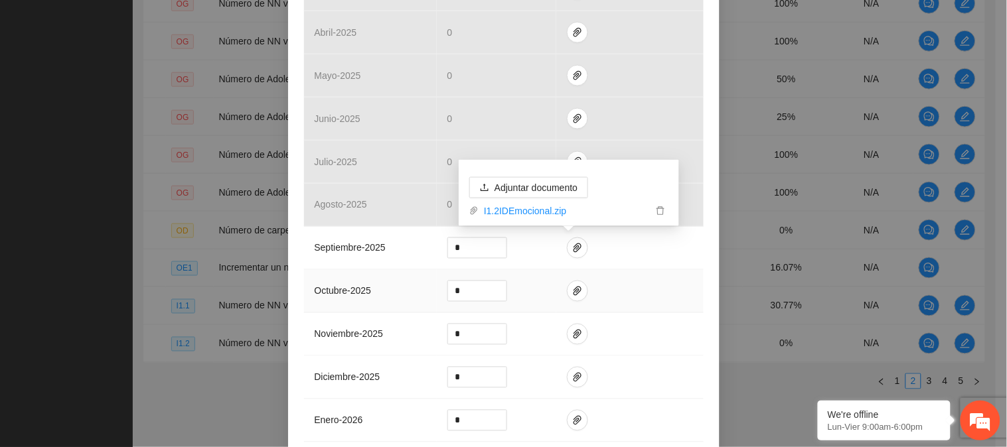
click at [700, 276] on div "Indicador 1.2 Número de NN víctimas de violencia indirecta que aumentan un nive…" at bounding box center [503, 74] width 431 height 921
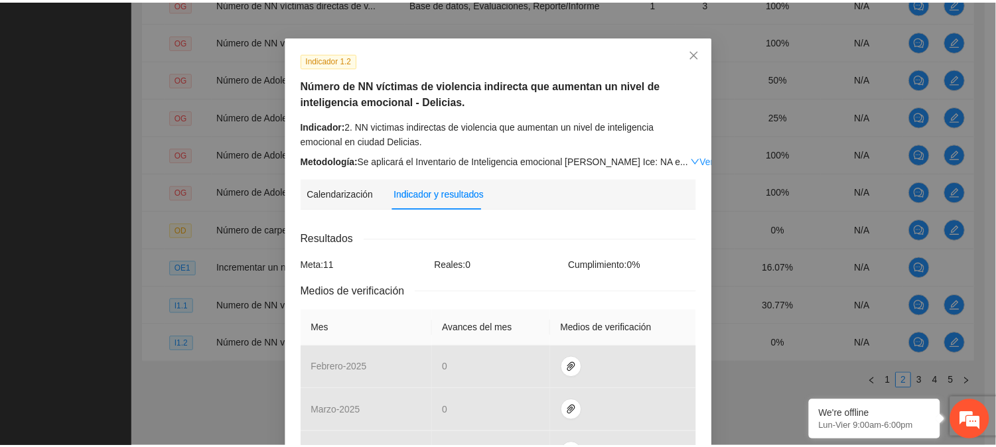
scroll to position [0, 0]
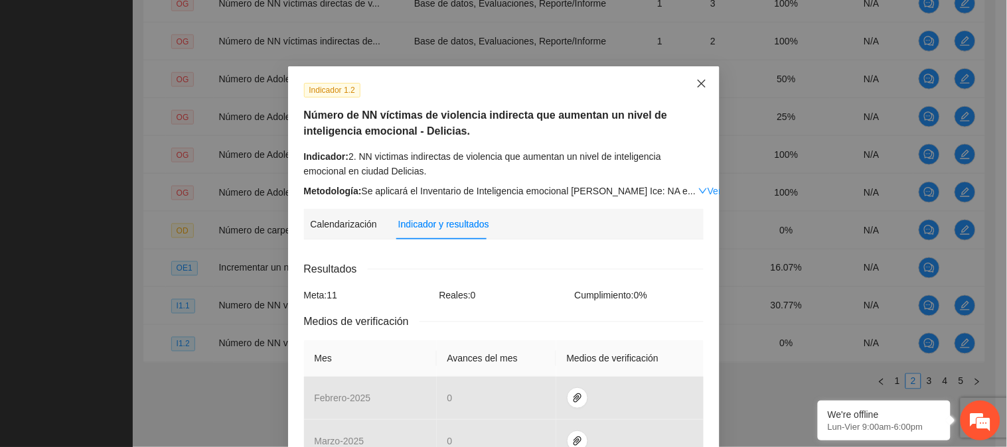
click at [699, 84] on icon "close" at bounding box center [701, 83] width 11 height 11
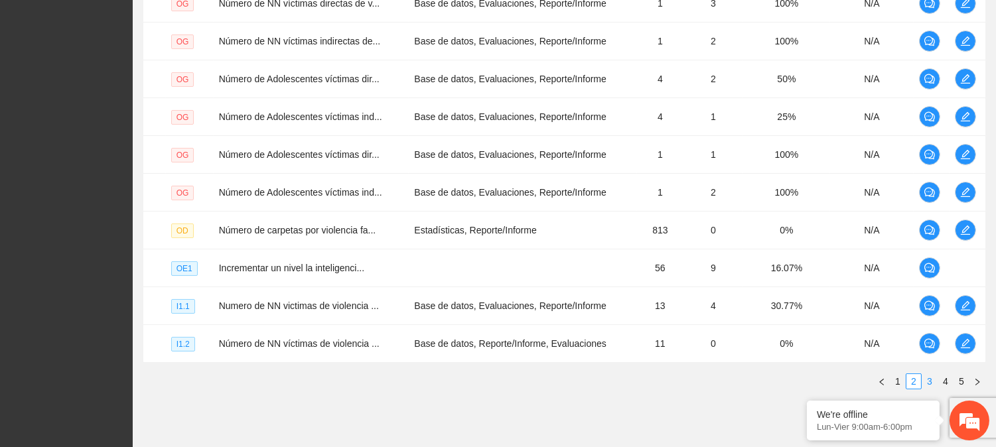
click at [928, 381] on link "3" at bounding box center [930, 381] width 15 height 15
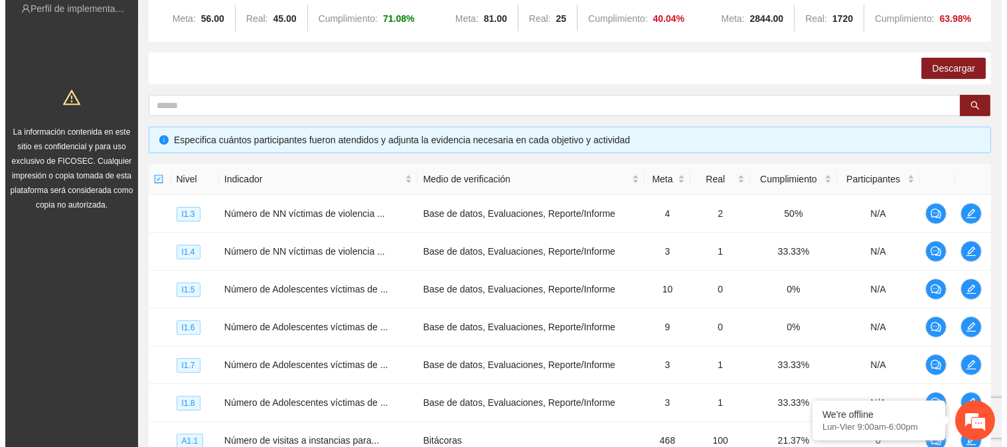
scroll to position [149, 0]
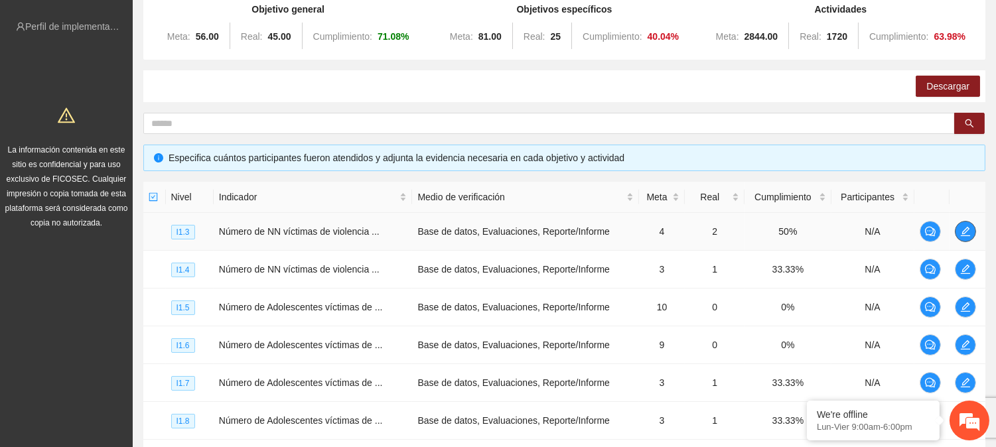
click at [963, 224] on button "button" at bounding box center [965, 231] width 21 height 21
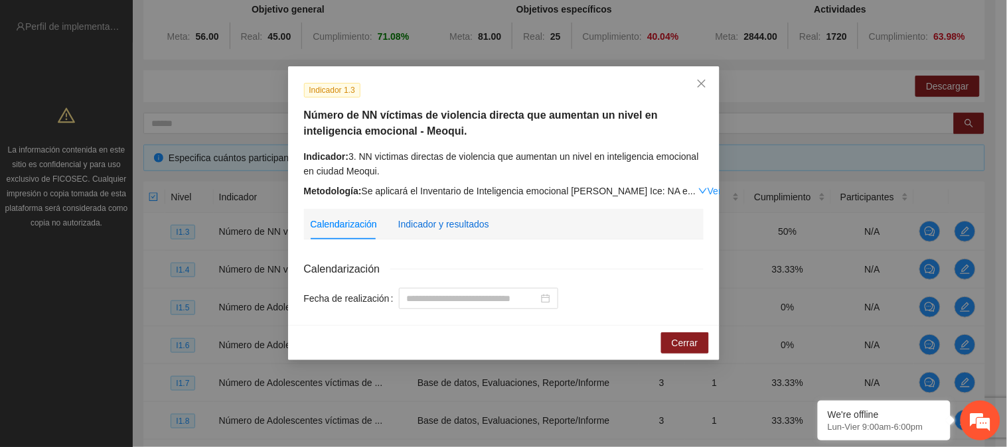
click at [448, 218] on div "Indicador y resultados" at bounding box center [443, 224] width 91 height 15
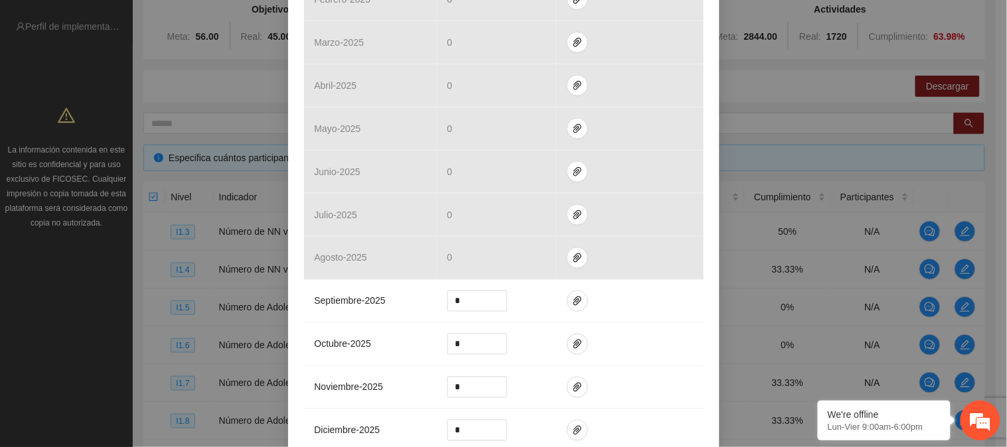
scroll to position [408, 0]
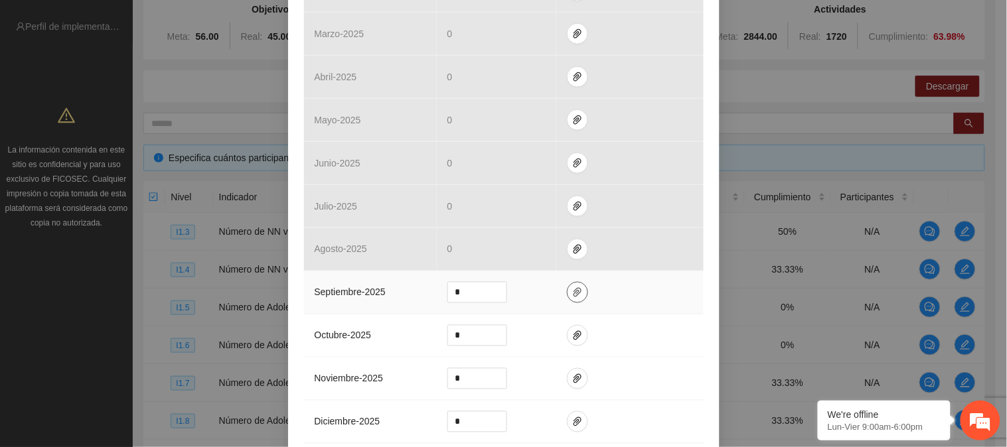
click at [574, 297] on icon "paper-clip" at bounding box center [577, 292] width 11 height 11
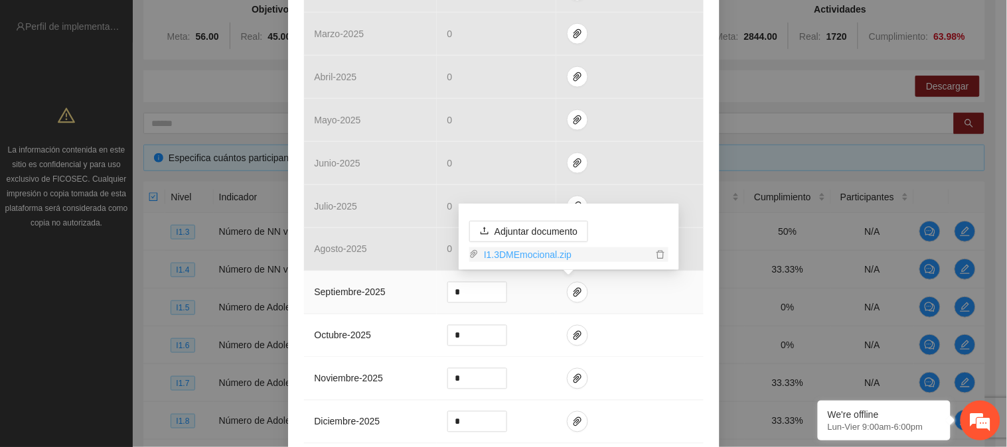
click at [554, 248] on link "I1.3DMEmocional.zip" at bounding box center [566, 255] width 174 height 15
click at [474, 290] on input "*" at bounding box center [477, 293] width 58 height 20
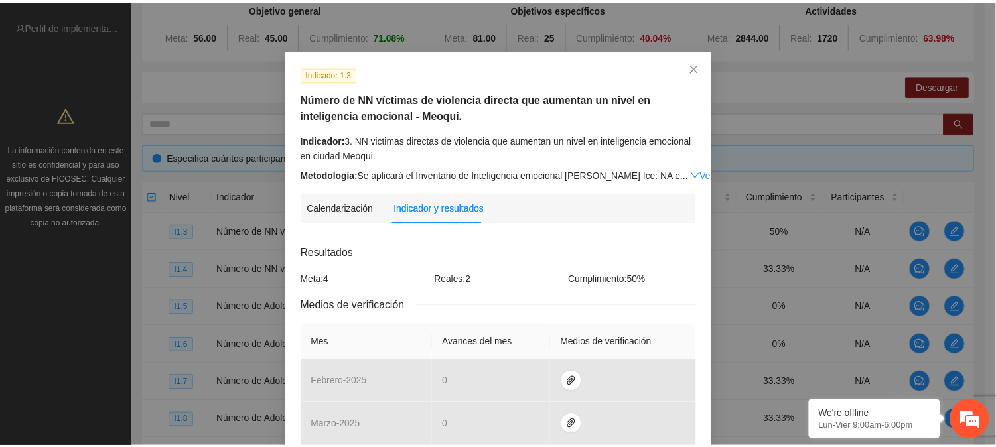
scroll to position [0, 0]
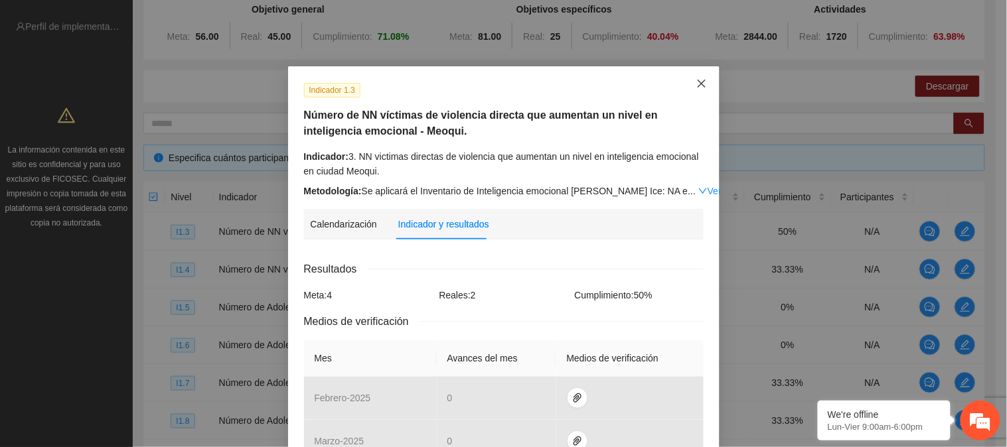
click at [699, 77] on span "Close" at bounding box center [702, 84] width 36 height 36
